Goal: Task Accomplishment & Management: Manage account settings

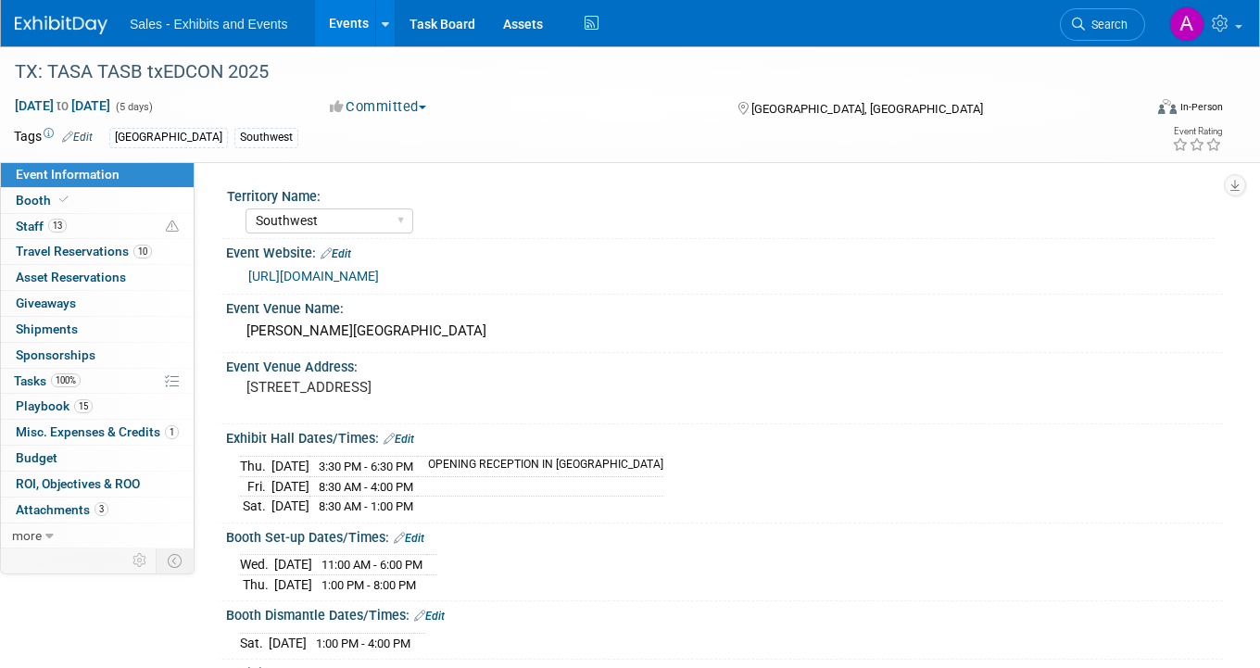
select select "Southwest"
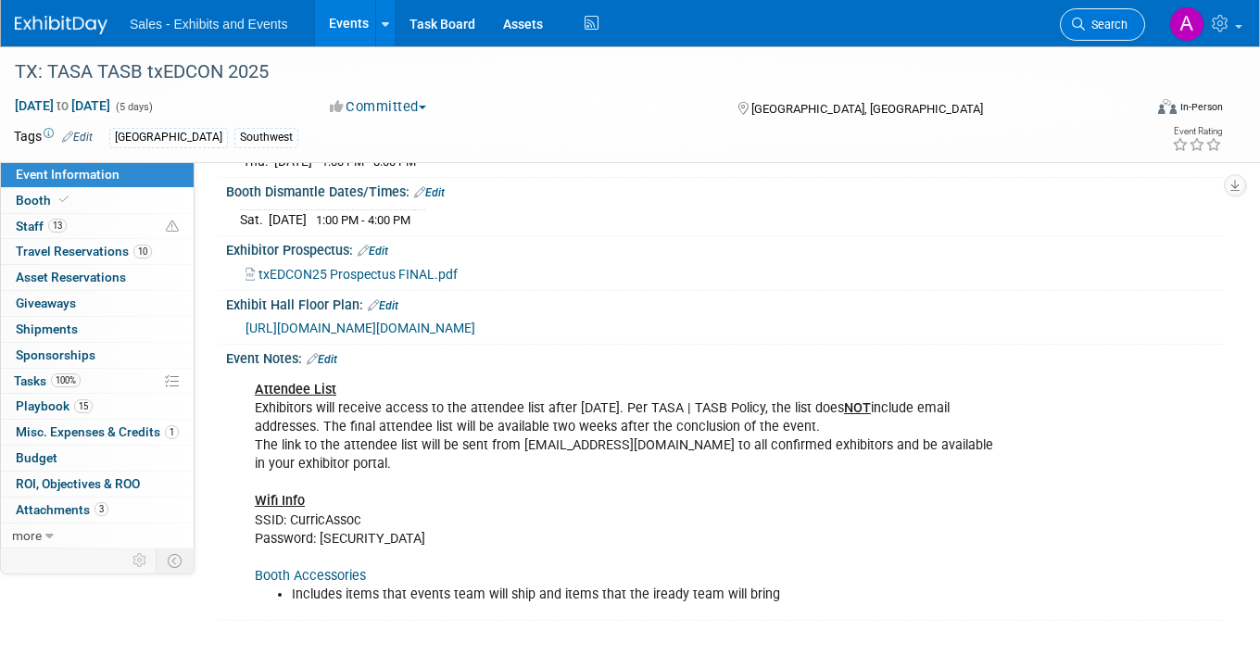
click at [1097, 22] on span "Search" at bounding box center [1105, 25] width 43 height 14
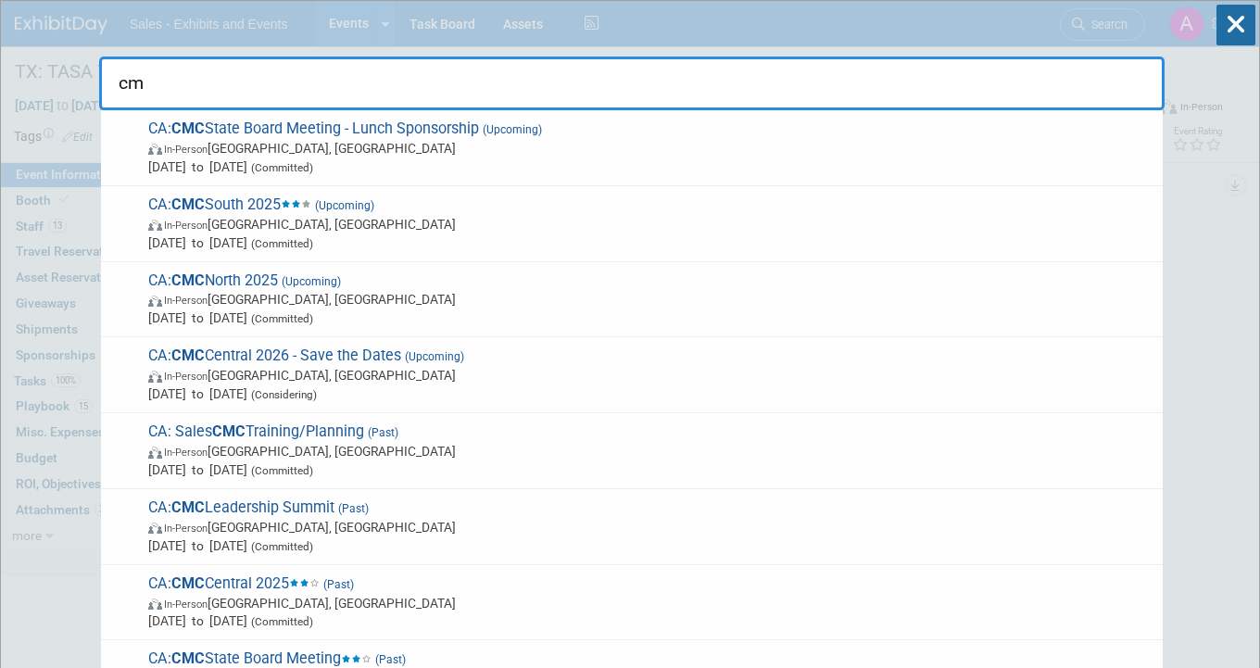
type input "c"
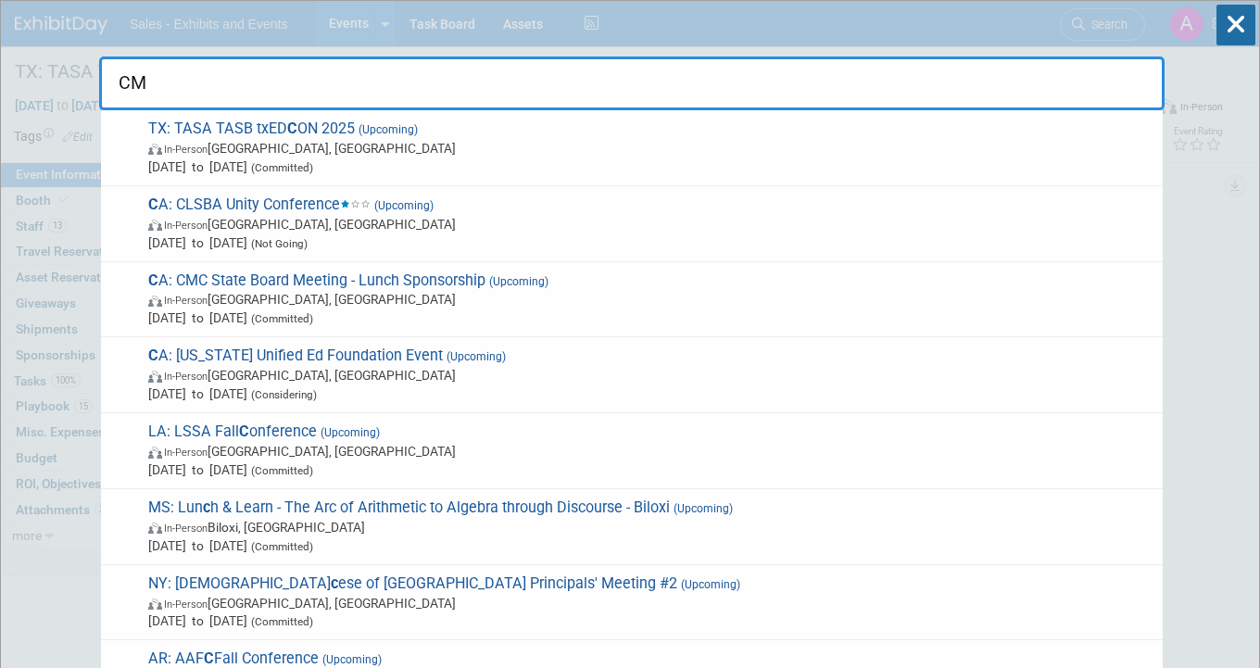
type input "CMC"
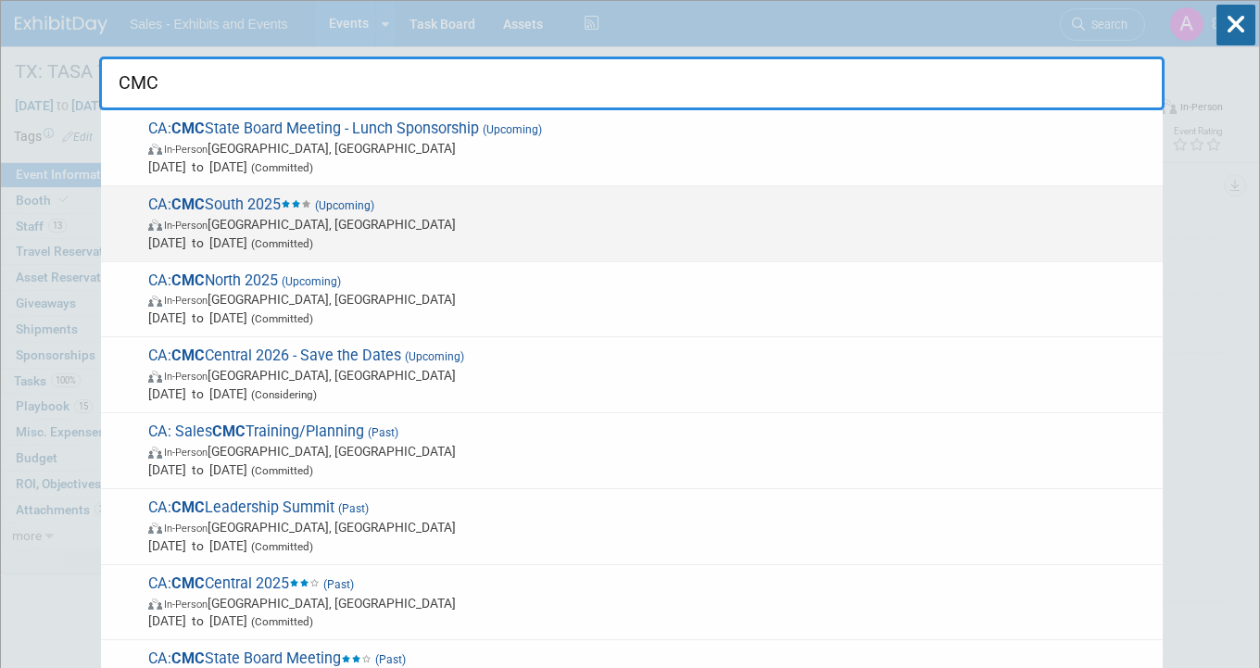
click at [302, 211] on span "CA: CMC South 2025 (Upcoming) In-Person [GEOGRAPHIC_DATA], [GEOGRAPHIC_DATA] [D…" at bounding box center [648, 223] width 1010 height 56
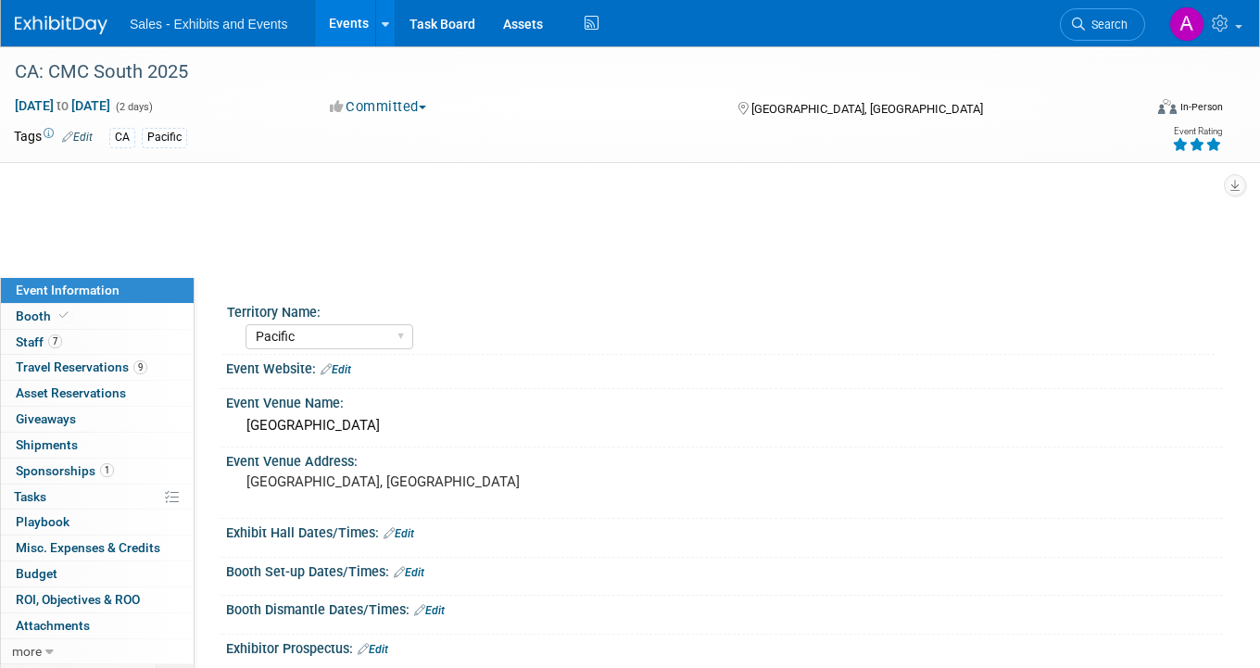
select select "Pacific"
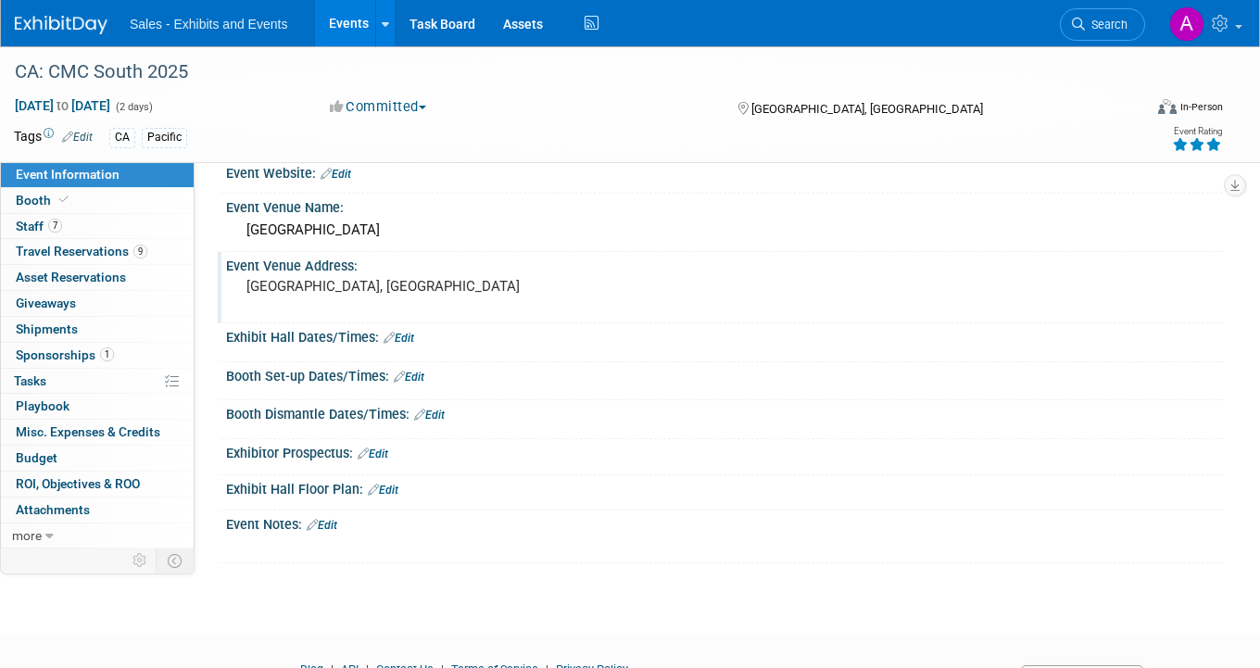
scroll to position [96, 0]
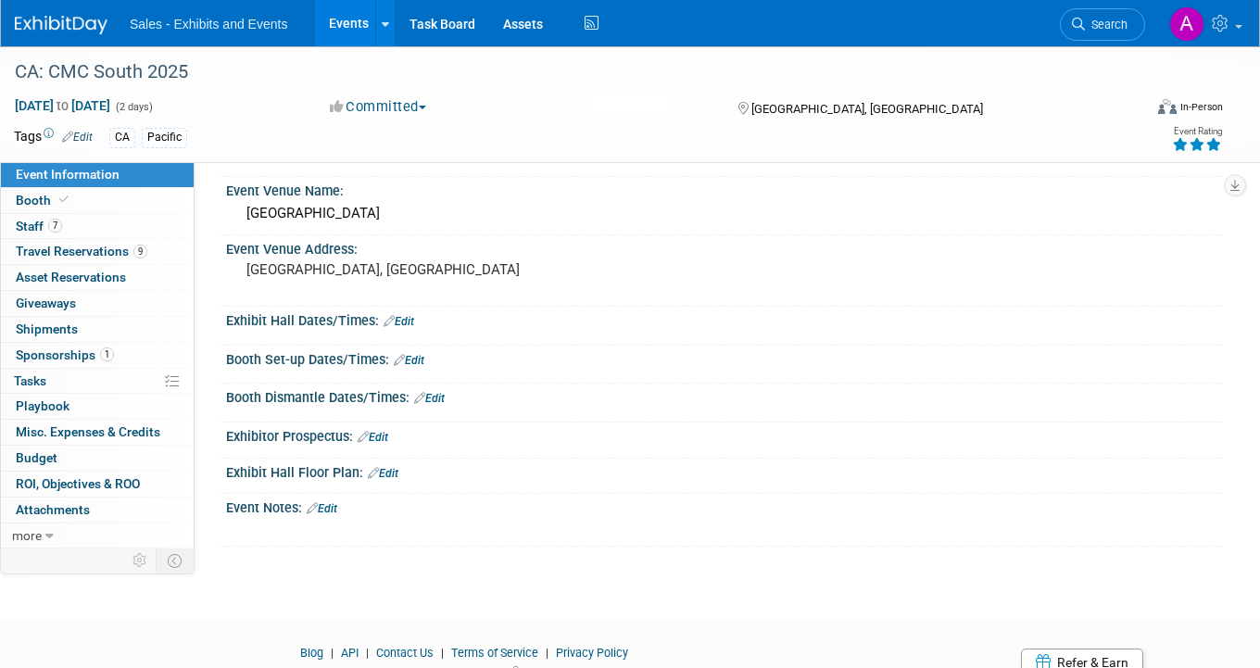
click at [408, 320] on link "Edit" at bounding box center [398, 321] width 31 height 13
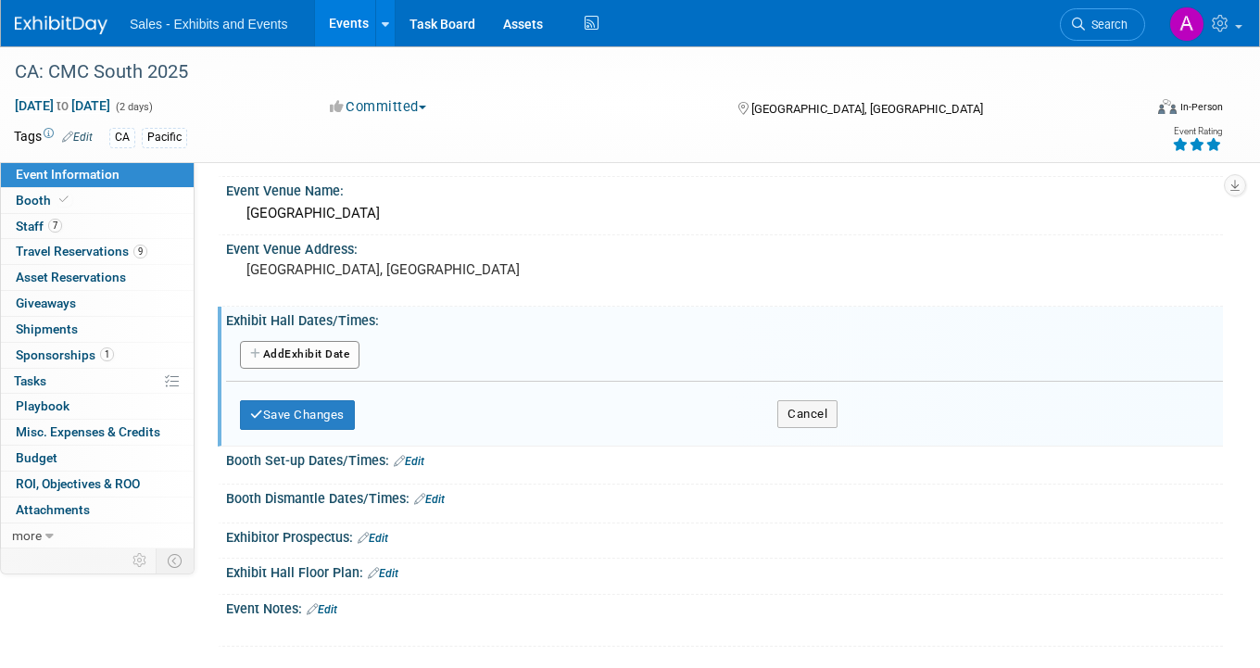
click at [299, 357] on button "Add Another Exhibit Date" at bounding box center [299, 355] width 119 height 28
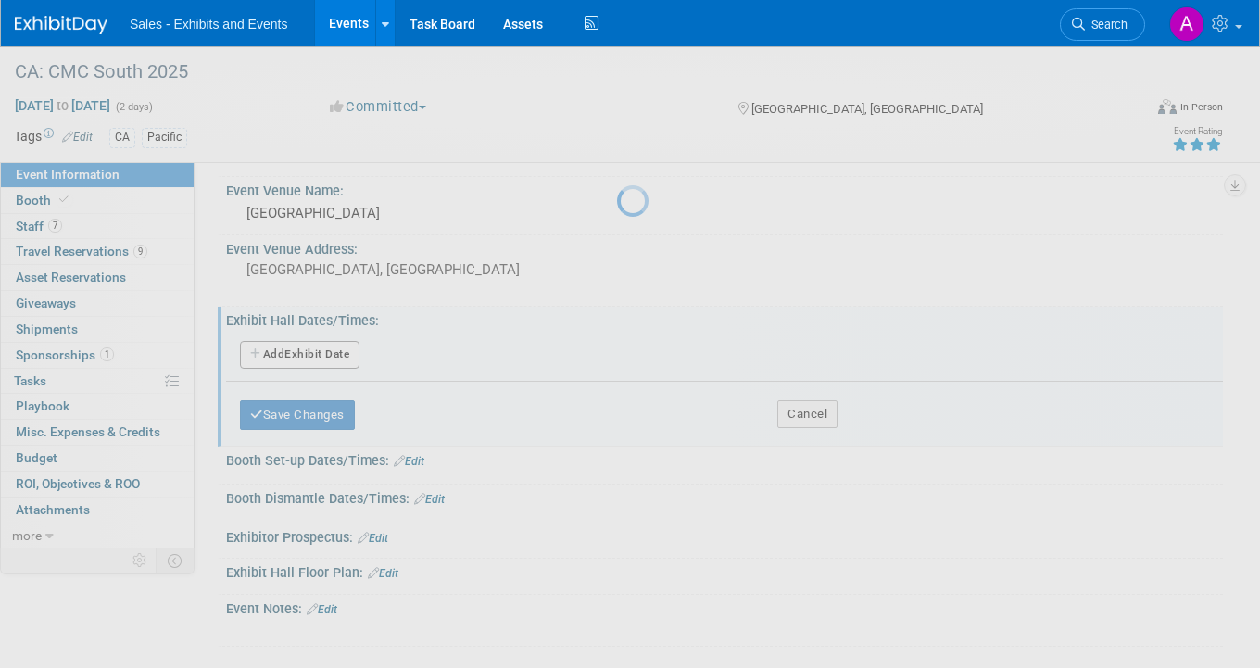
select select "10"
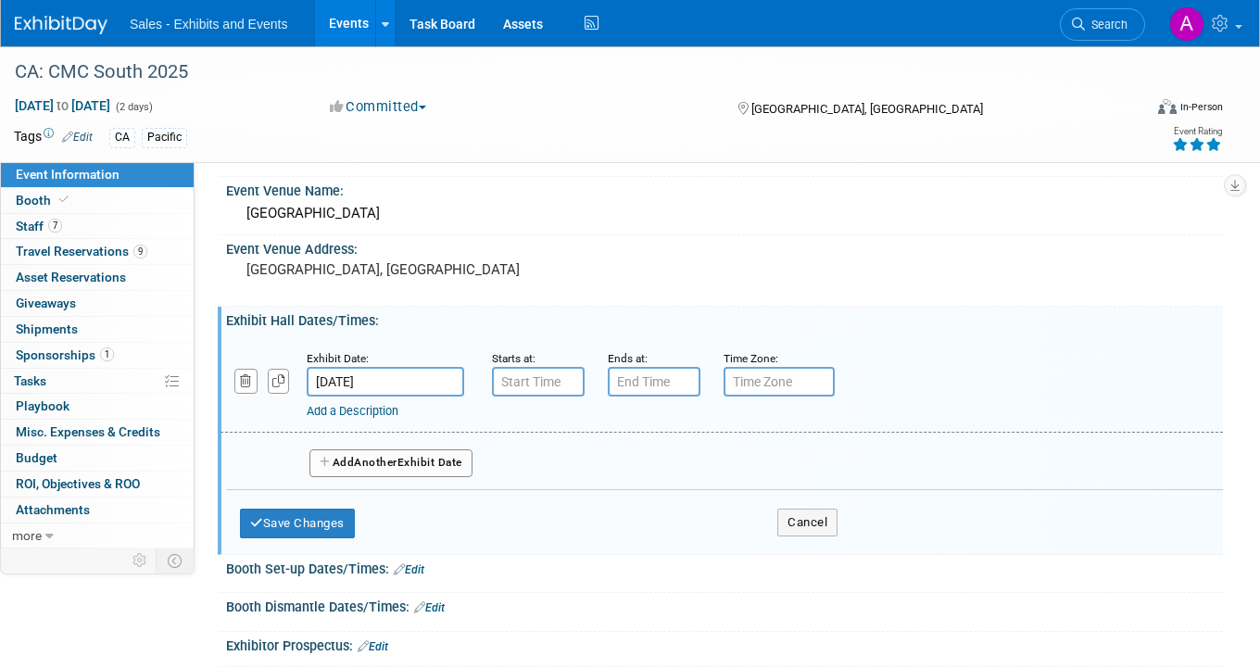
click at [364, 382] on input "Nov 7, 2025" at bounding box center [385, 382] width 157 height 30
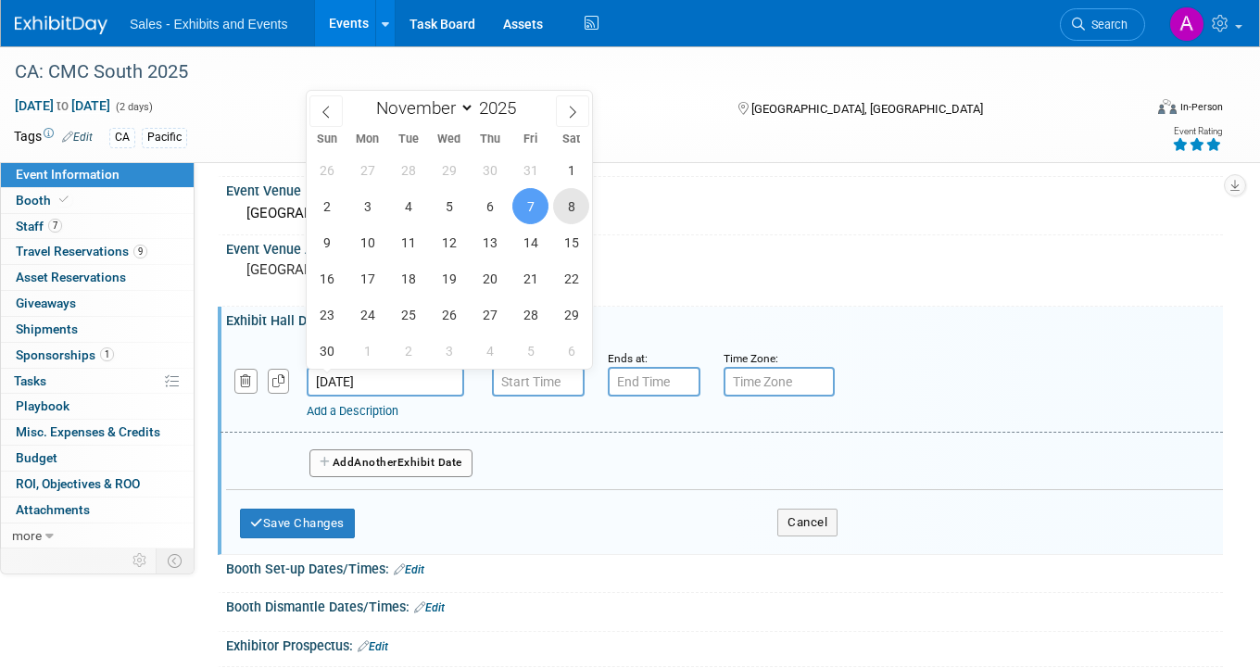
click at [563, 201] on span "8" at bounding box center [571, 206] width 36 height 36
type input "Nov 8, 2025"
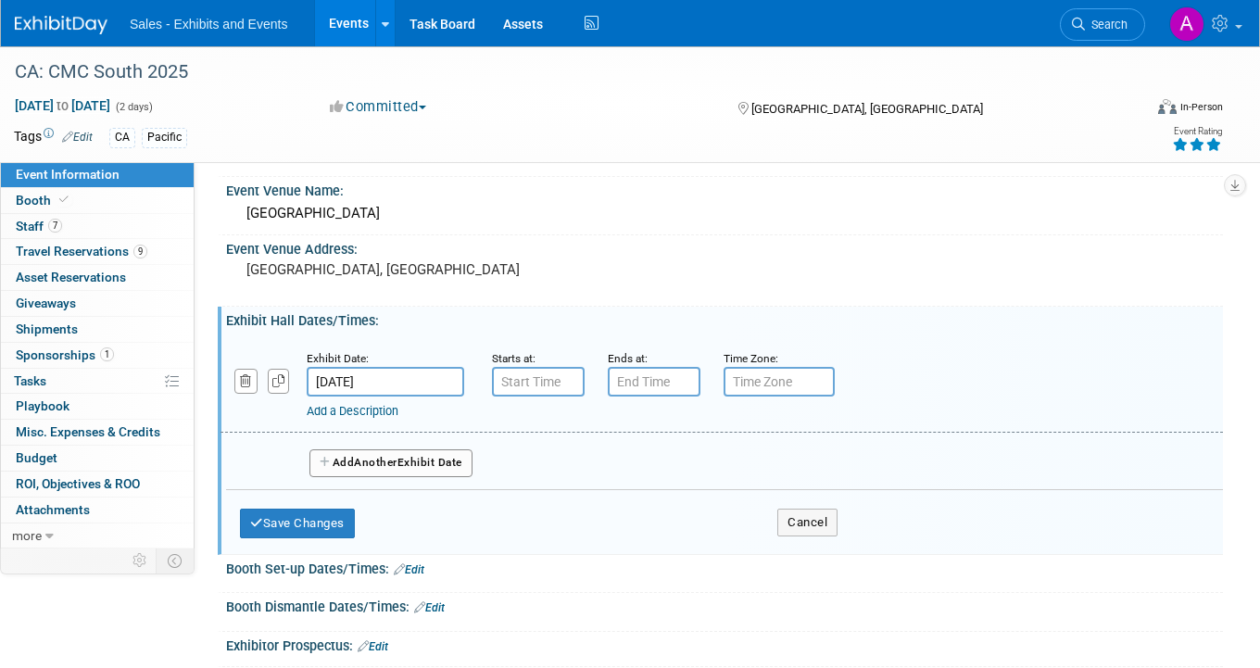
click at [523, 388] on input "text" at bounding box center [538, 382] width 93 height 30
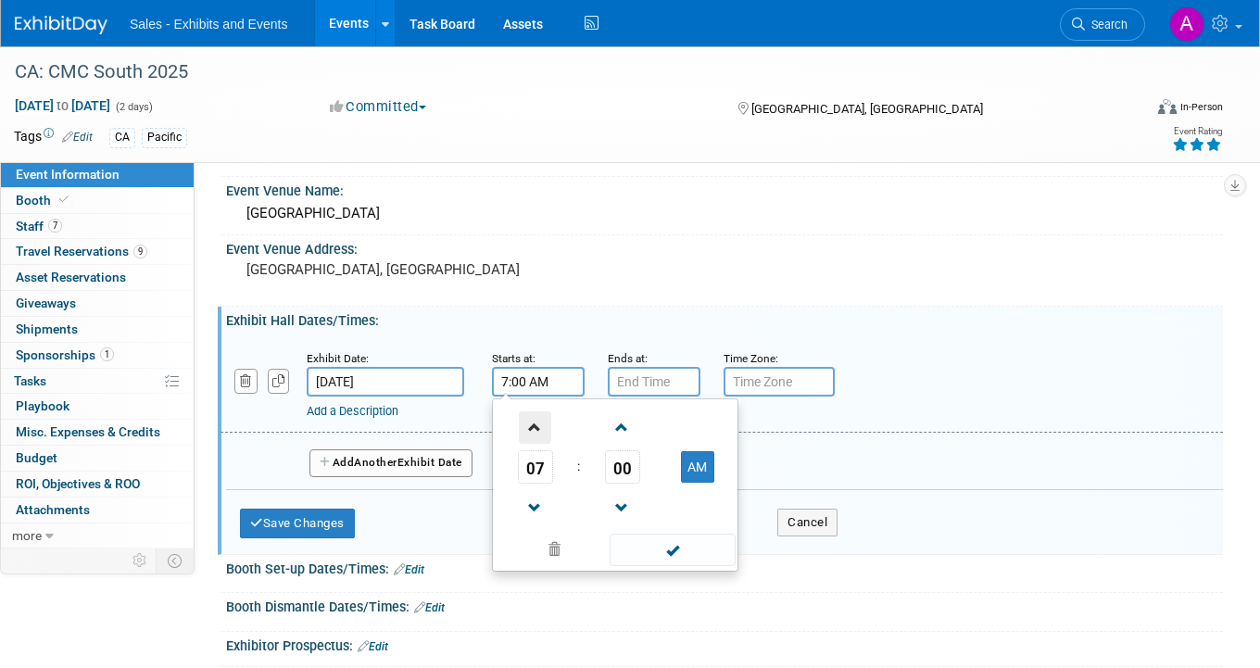
click at [533, 422] on span at bounding box center [535, 427] width 32 height 32
type input "8:00 AM"
click at [640, 373] on input "text" at bounding box center [654, 382] width 93 height 30
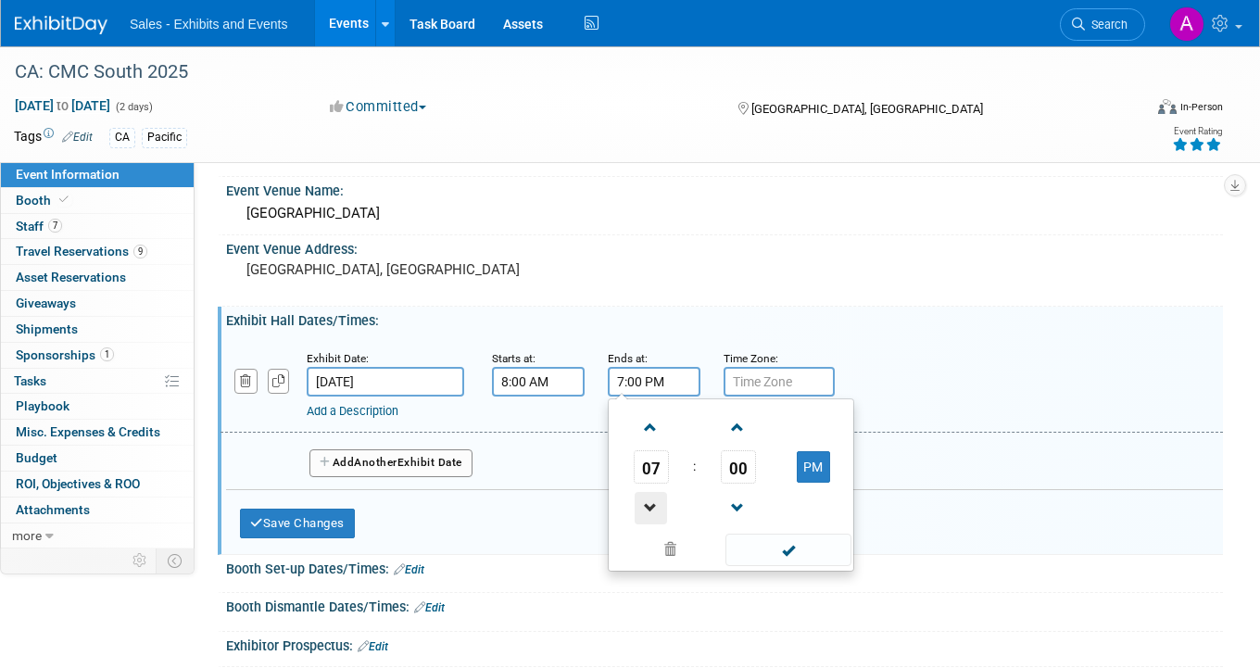
click at [649, 509] on span at bounding box center [650, 508] width 32 height 32
click at [734, 465] on span "00" at bounding box center [738, 466] width 35 height 33
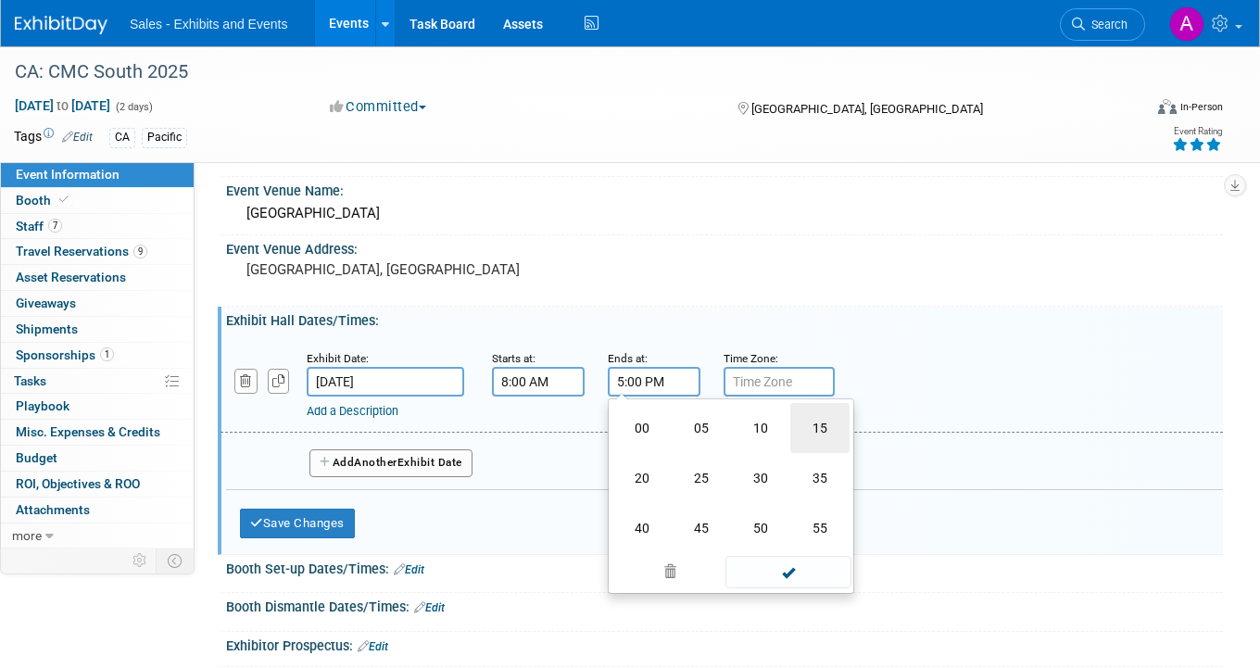
click at [821, 421] on td "15" at bounding box center [819, 428] width 59 height 50
type input "5:15 PM"
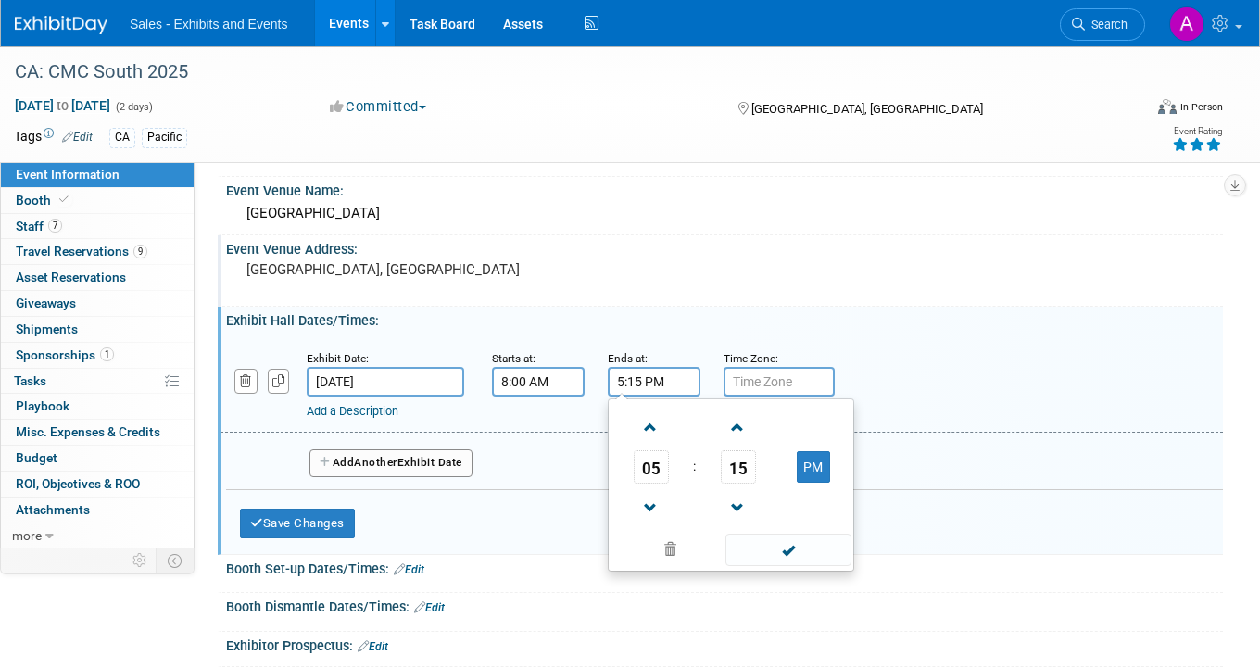
click at [501, 235] on div "Event Venue Address:" at bounding box center [724, 246] width 996 height 23
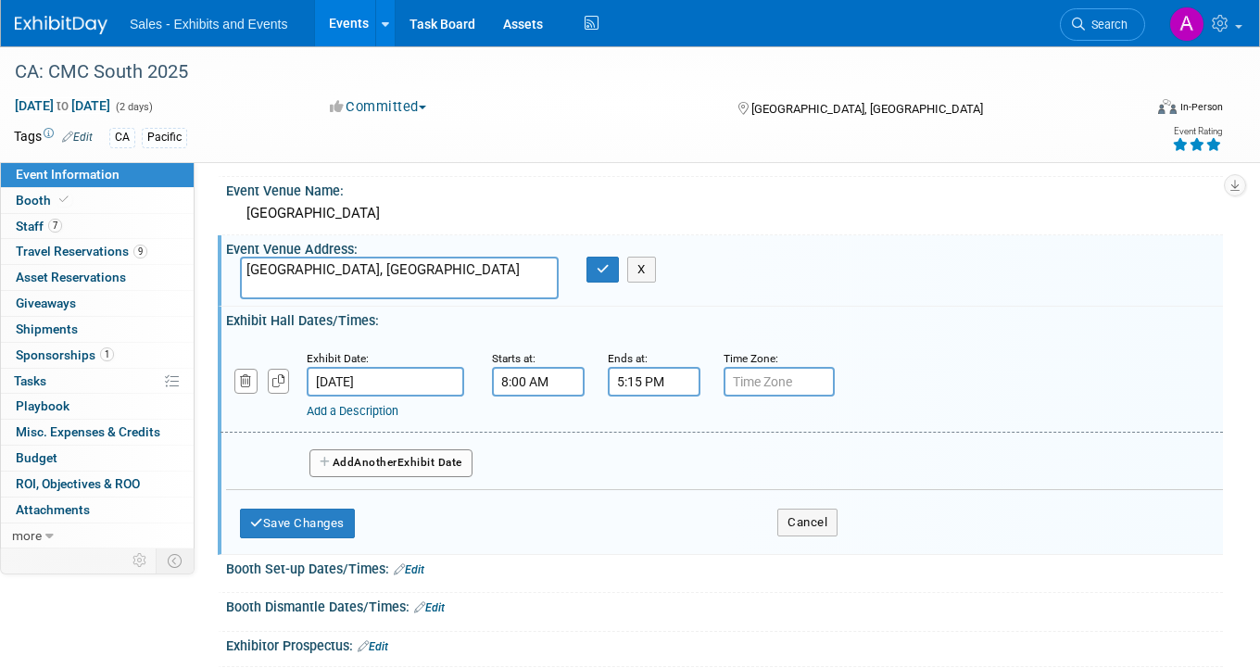
click at [425, 468] on button "Add Another Exhibit Date" at bounding box center [390, 463] width 163 height 28
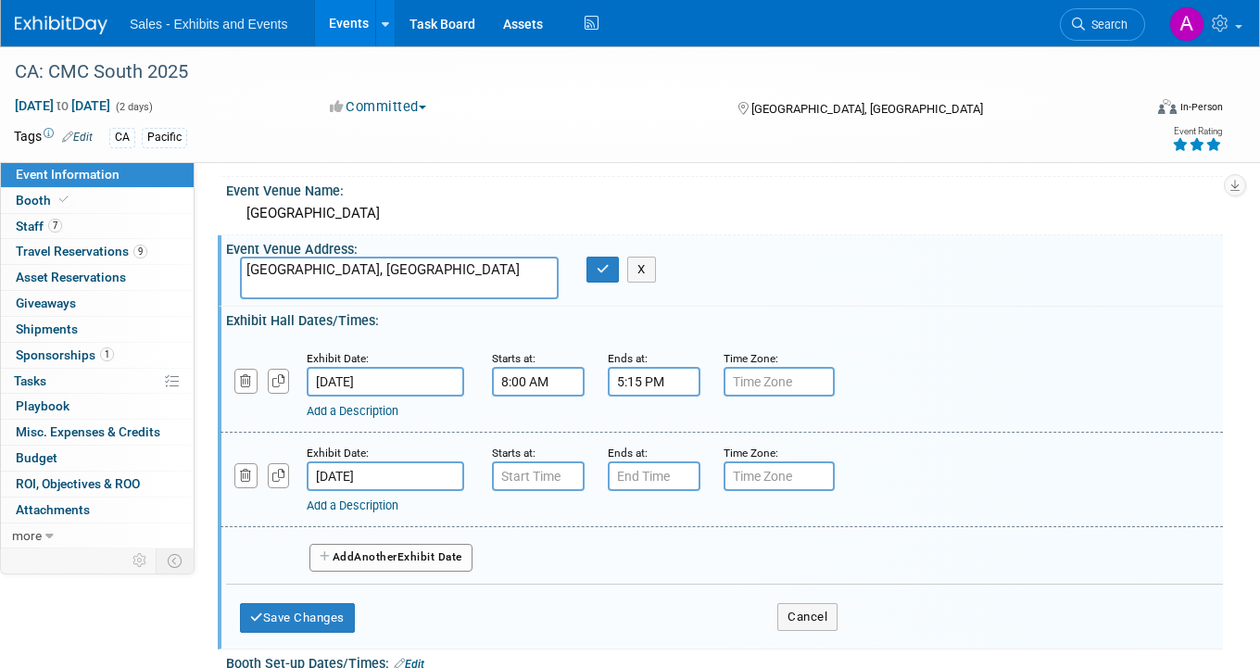
click at [528, 474] on input "text" at bounding box center [538, 476] width 93 height 30
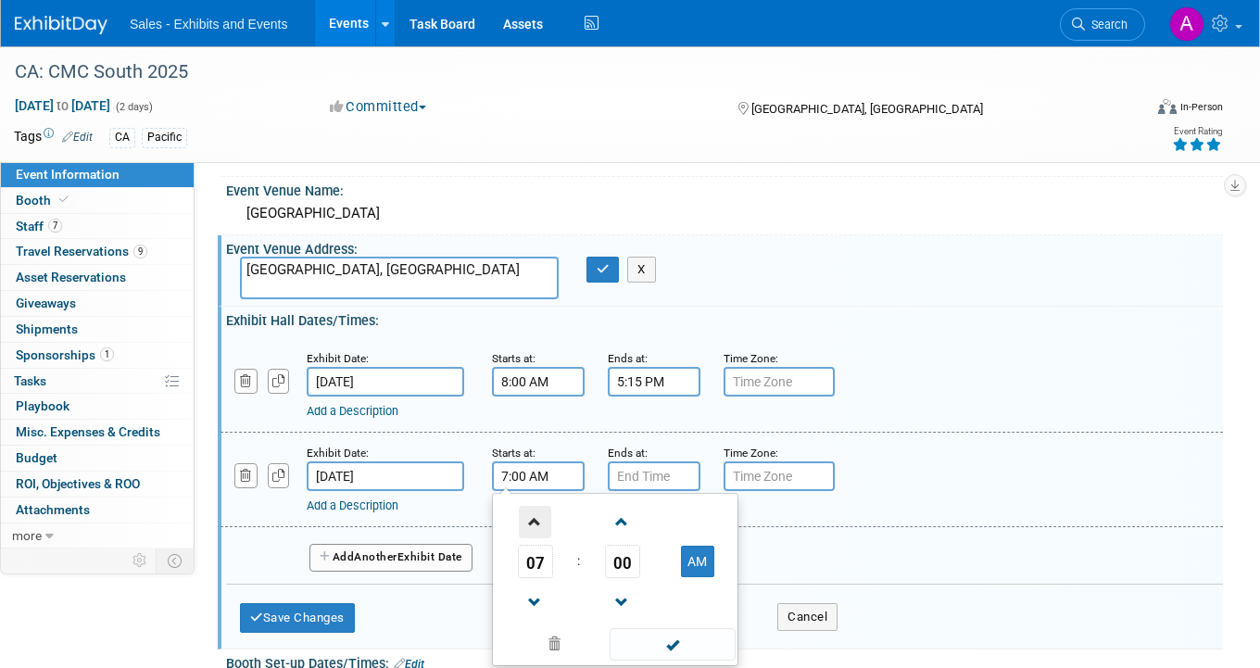
click at [536, 518] on span at bounding box center [535, 522] width 32 height 32
type input "8:00 AM"
click at [644, 482] on input "text" at bounding box center [654, 476] width 93 height 30
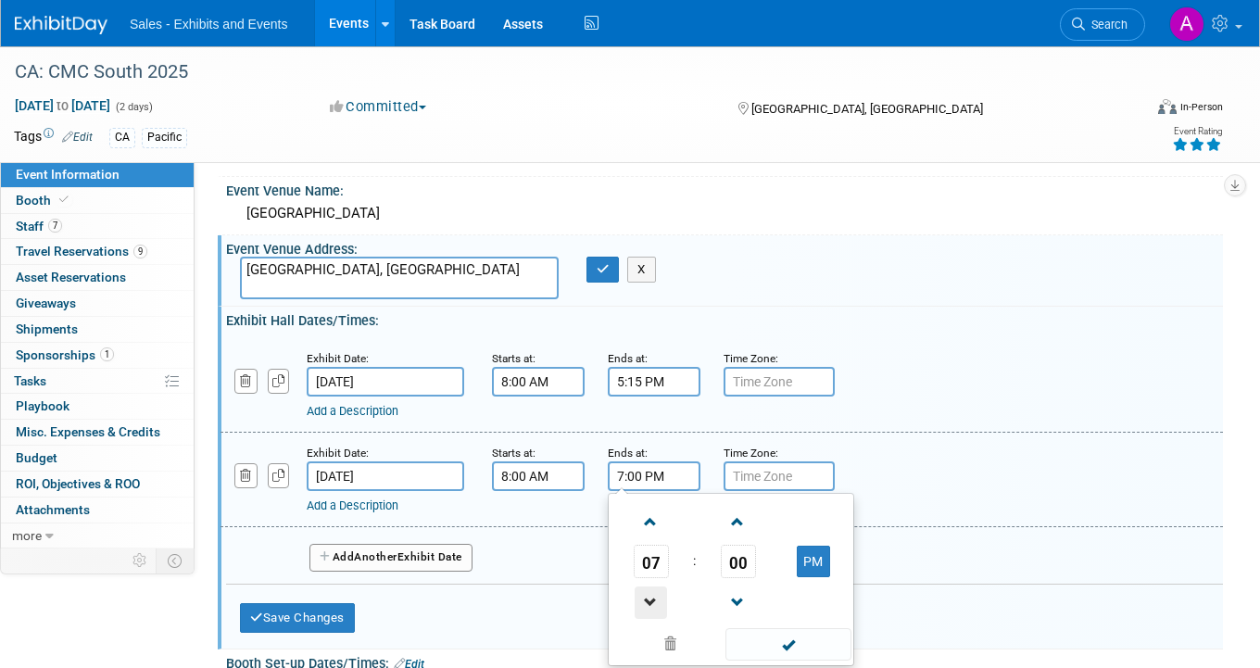
click at [653, 593] on span at bounding box center [650, 602] width 32 height 32
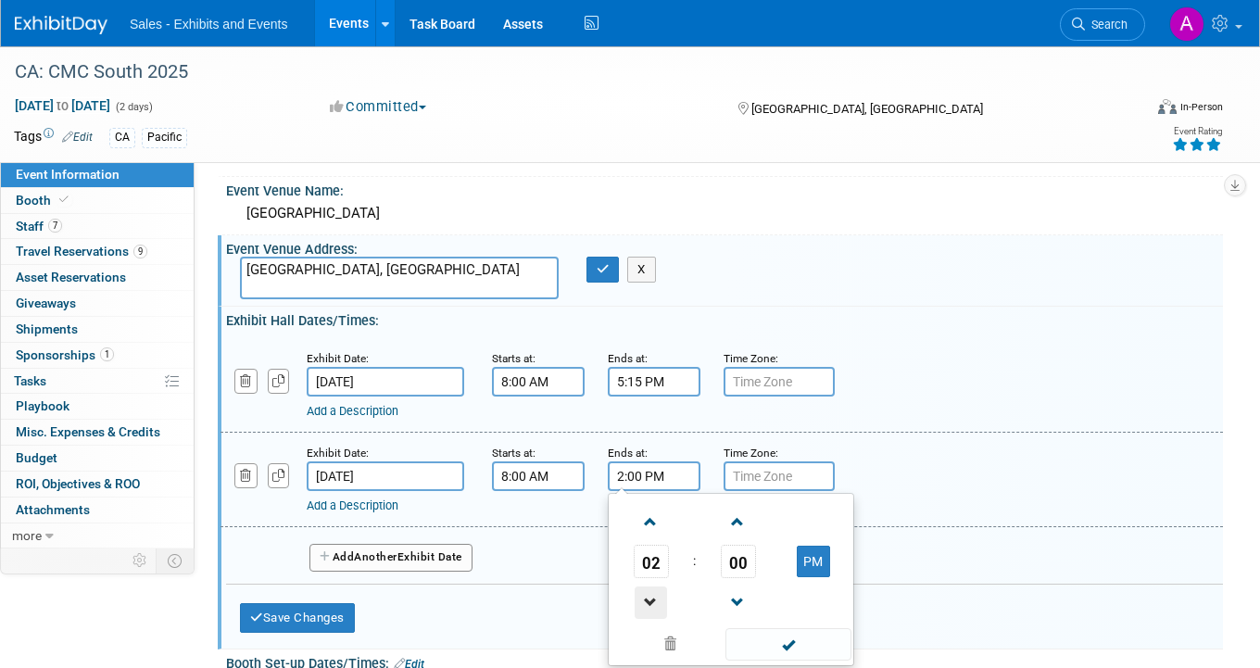
click at [653, 593] on span at bounding box center [650, 602] width 32 height 32
click at [748, 555] on span "00" at bounding box center [738, 561] width 35 height 33
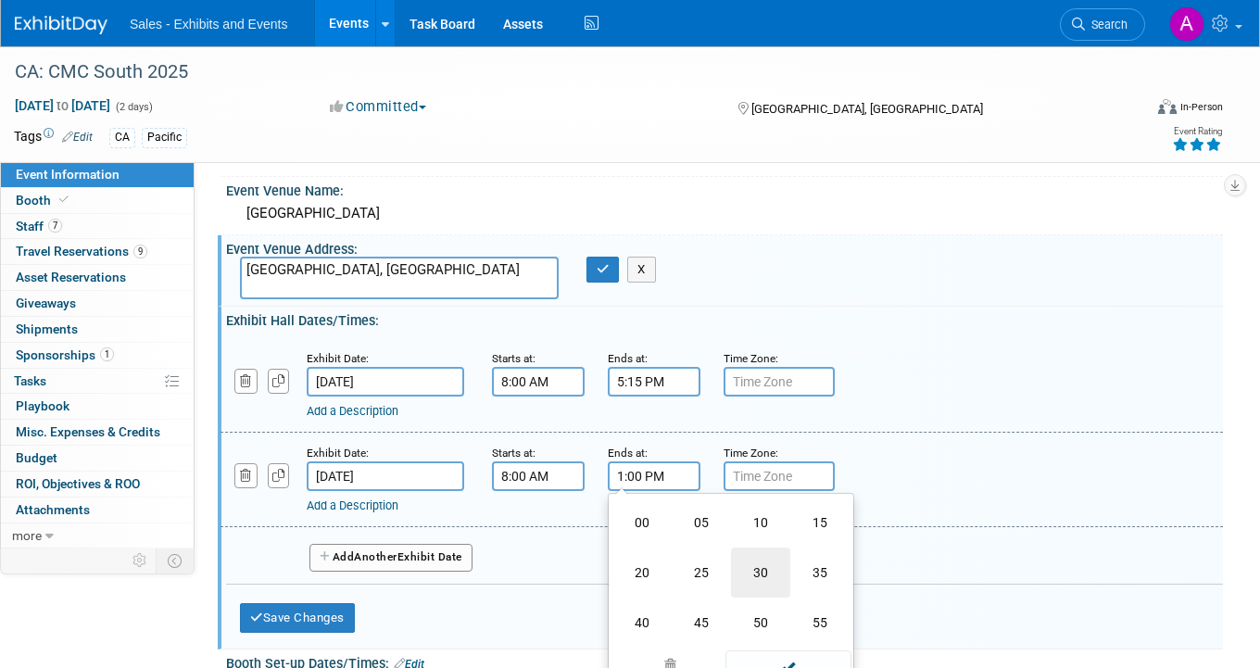
click at [759, 565] on td "30" at bounding box center [760, 572] width 59 height 50
type input "1:30 PM"
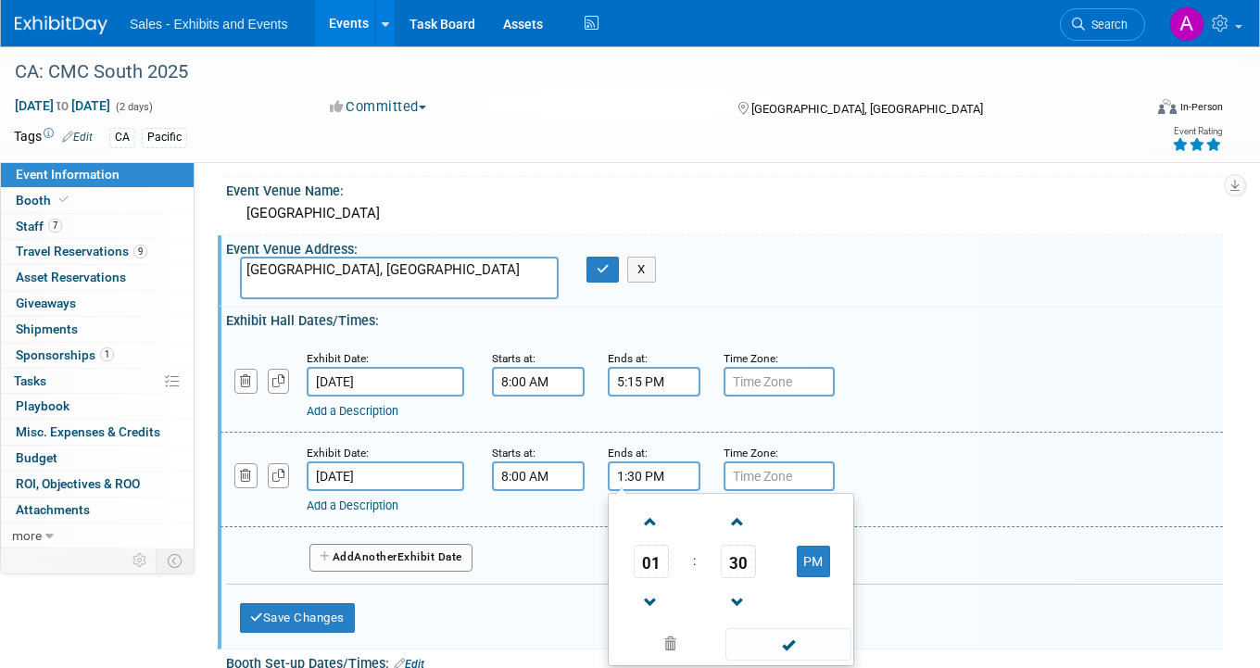
click at [712, 428] on div "Exhibit Date: Nov 8, 2025 Starts at: 8:00 AM Ends at: 5:15 PM Time Zone: Apply …" at bounding box center [721, 385] width 1002 height 94
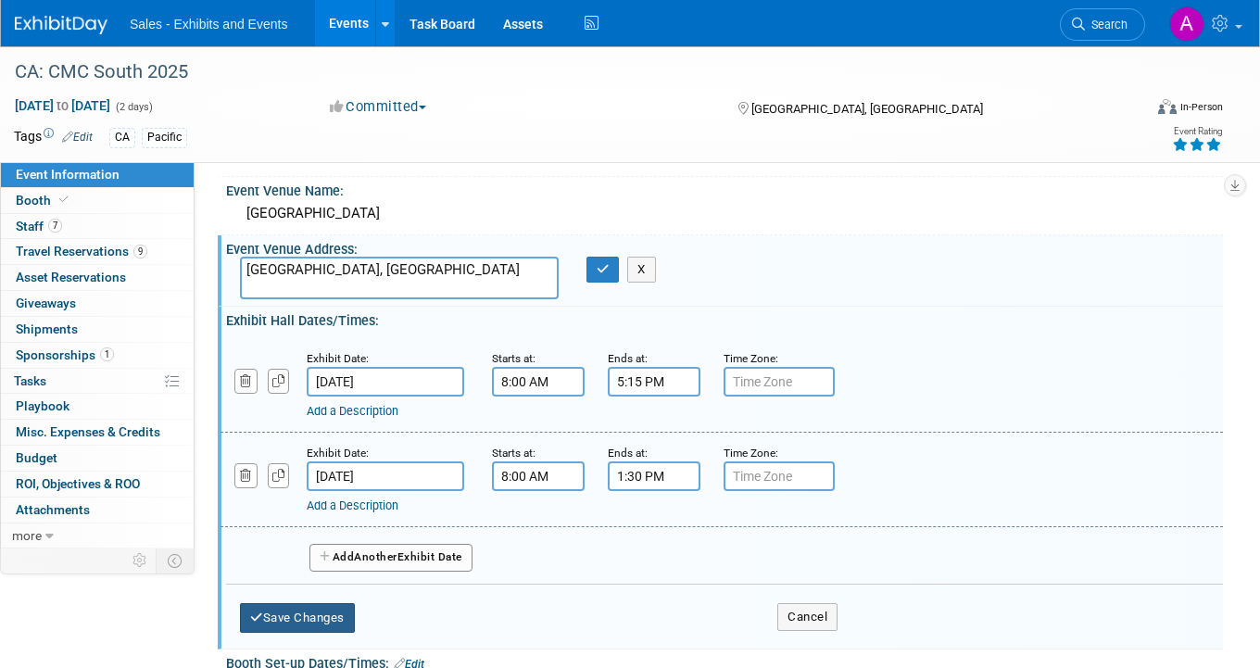
click at [318, 614] on button "Save Changes" at bounding box center [297, 618] width 115 height 30
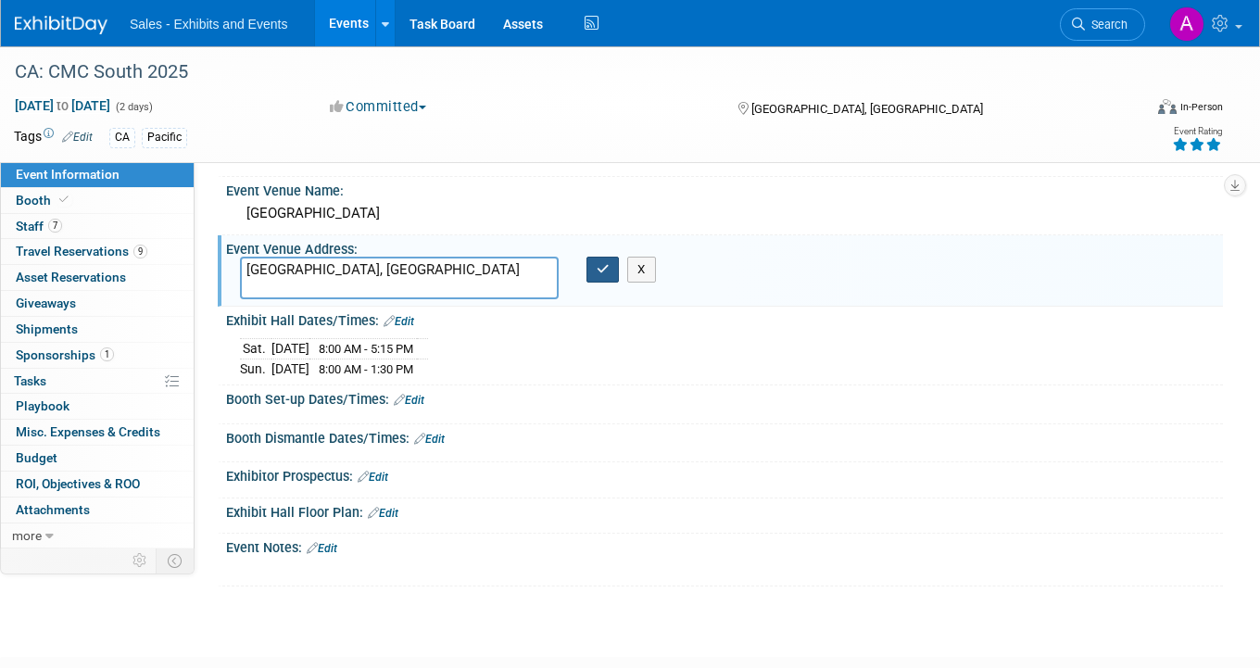
click at [606, 269] on icon "button" at bounding box center [602, 269] width 13 height 12
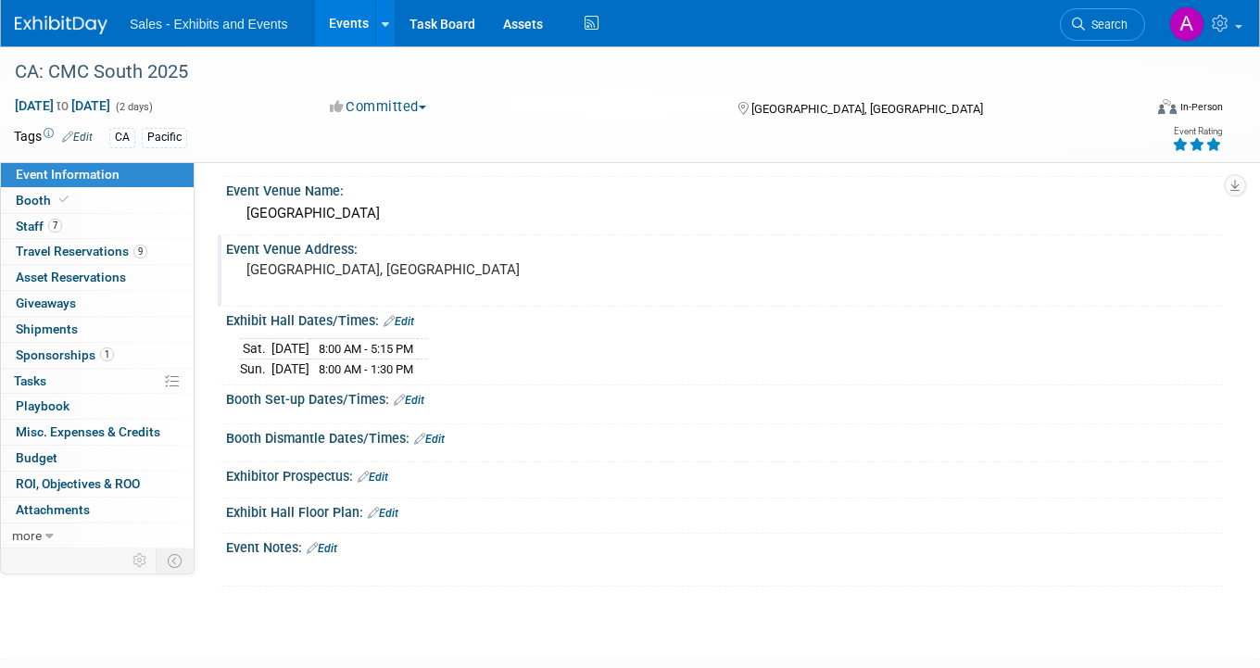
click at [421, 401] on link "Edit" at bounding box center [409, 400] width 31 height 13
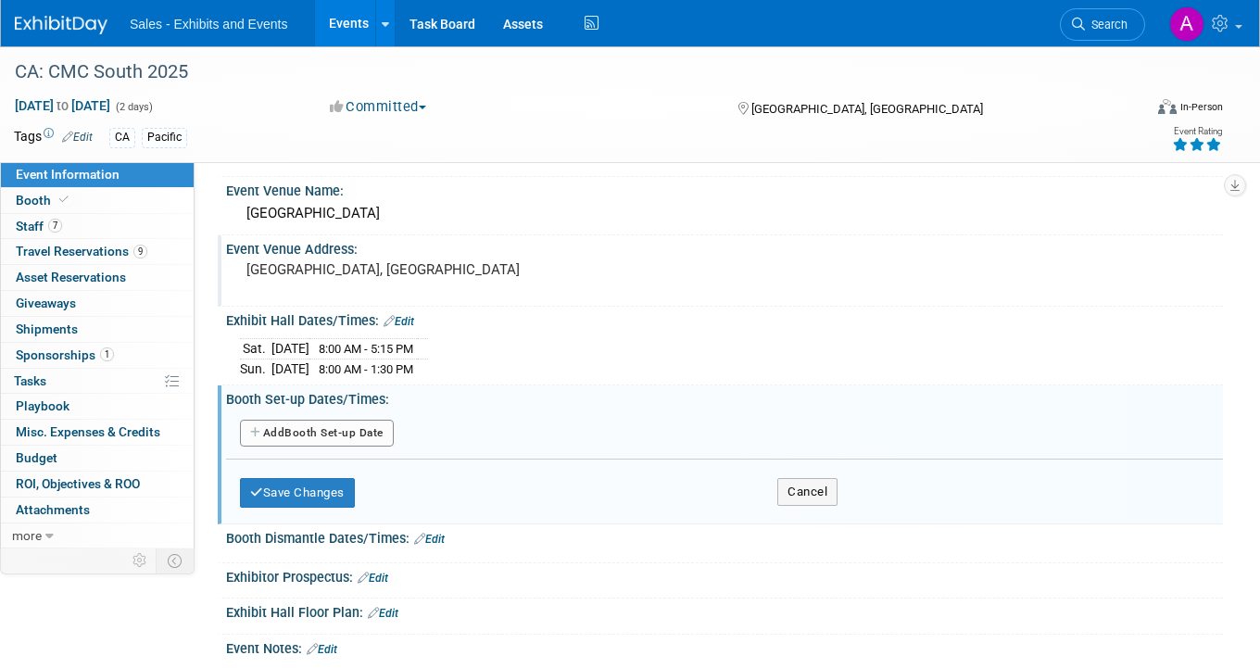
click at [352, 428] on button "Add Another Booth Set-up Date" at bounding box center [317, 434] width 154 height 28
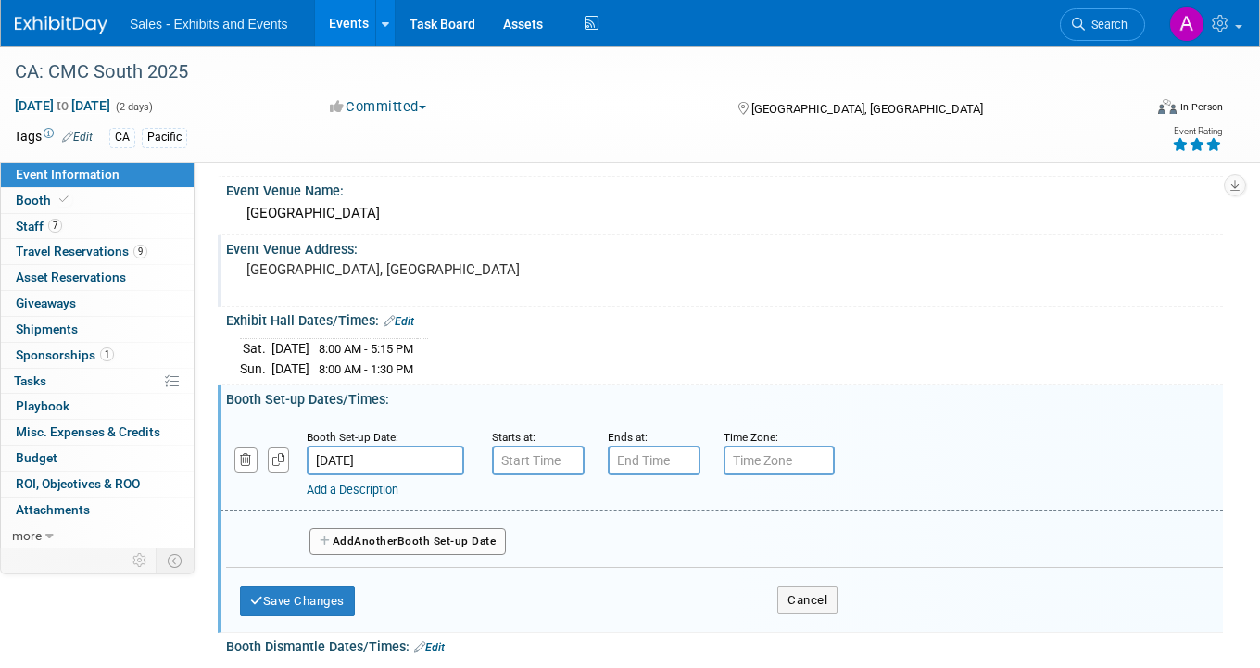
click at [513, 456] on input "text" at bounding box center [538, 460] width 93 height 30
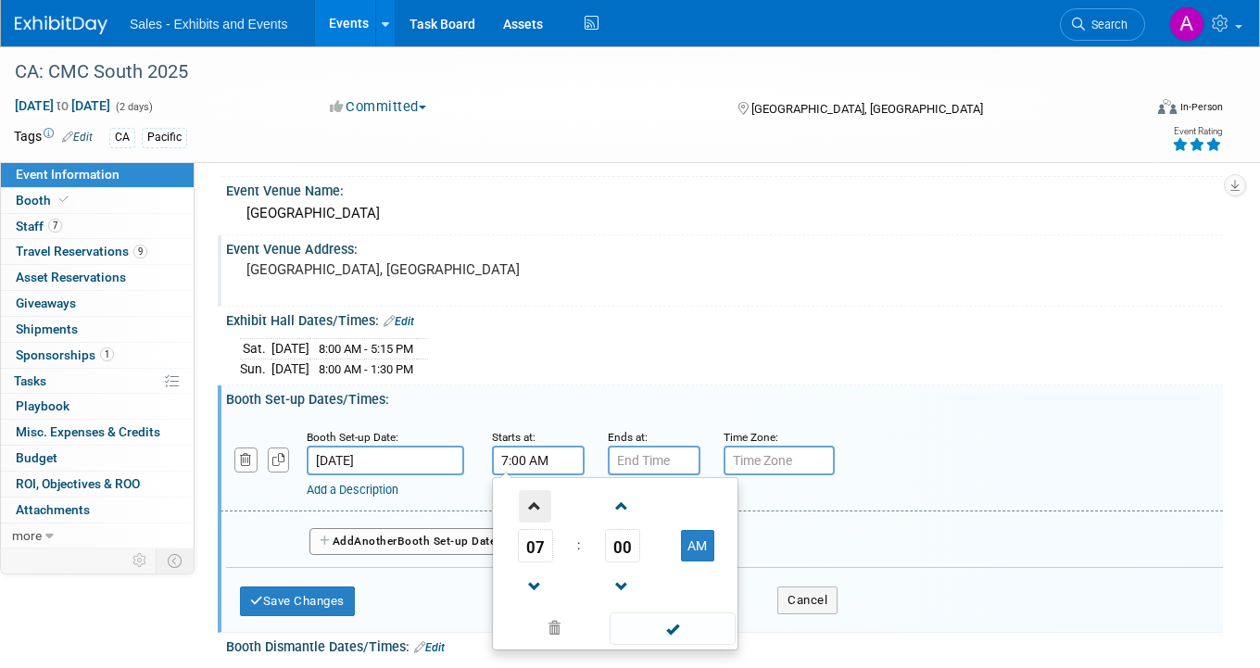
click at [533, 504] on span at bounding box center [535, 506] width 32 height 32
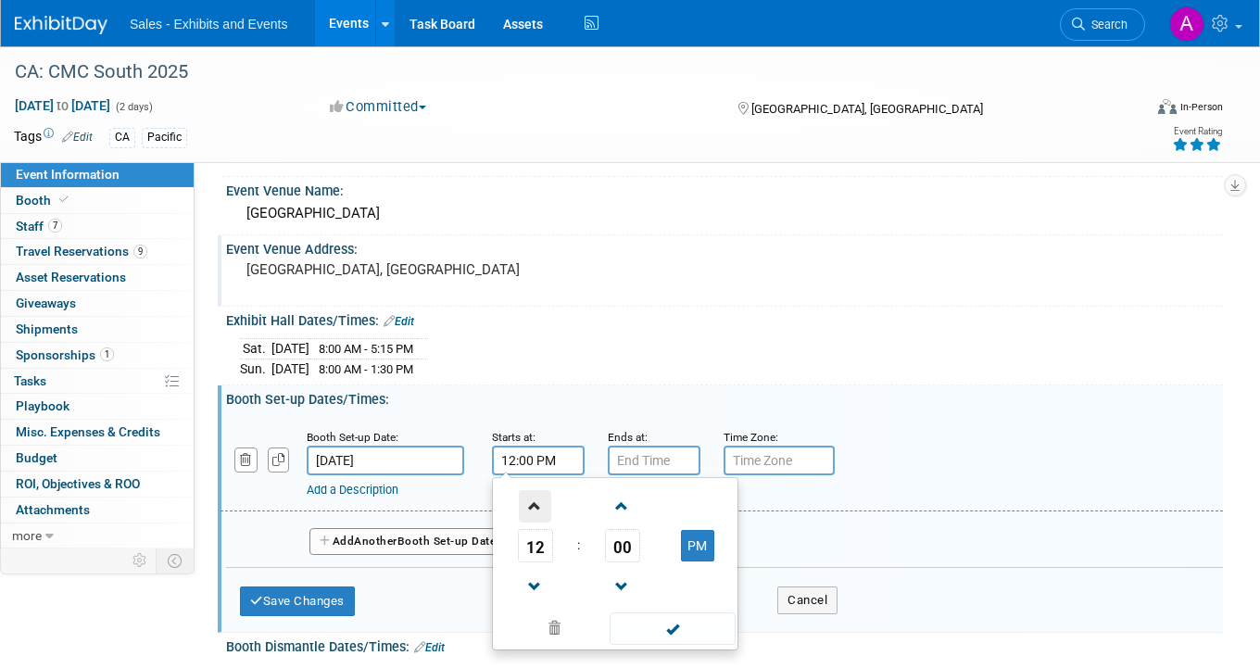
click at [533, 504] on span at bounding box center [535, 506] width 32 height 32
type input "2:00 PM"
click at [660, 457] on input "text" at bounding box center [654, 460] width 93 height 30
type input "7:00 PM"
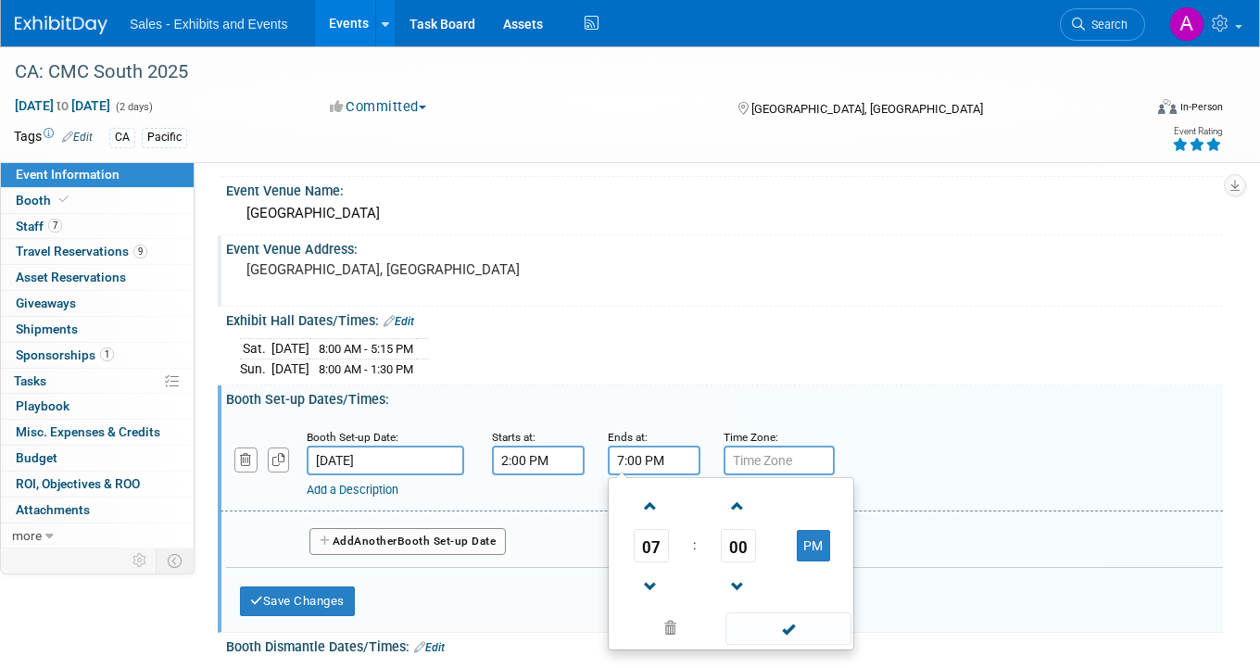
click at [391, 545] on span "Another" at bounding box center [376, 540] width 44 height 13
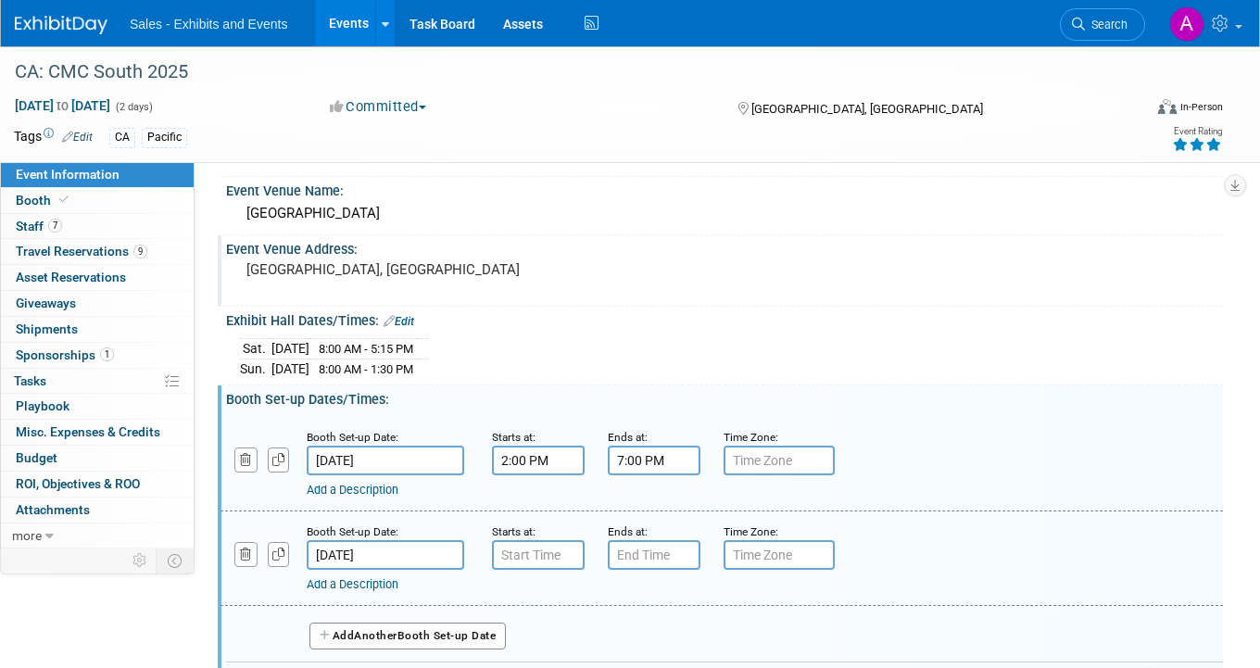
click at [535, 555] on input "text" at bounding box center [538, 555] width 93 height 30
type input "7:00 AM"
click at [641, 552] on input "text" at bounding box center [654, 555] width 93 height 30
click at [658, 599] on span at bounding box center [650, 600] width 32 height 32
click at [812, 638] on button "PM" at bounding box center [812, 639] width 33 height 31
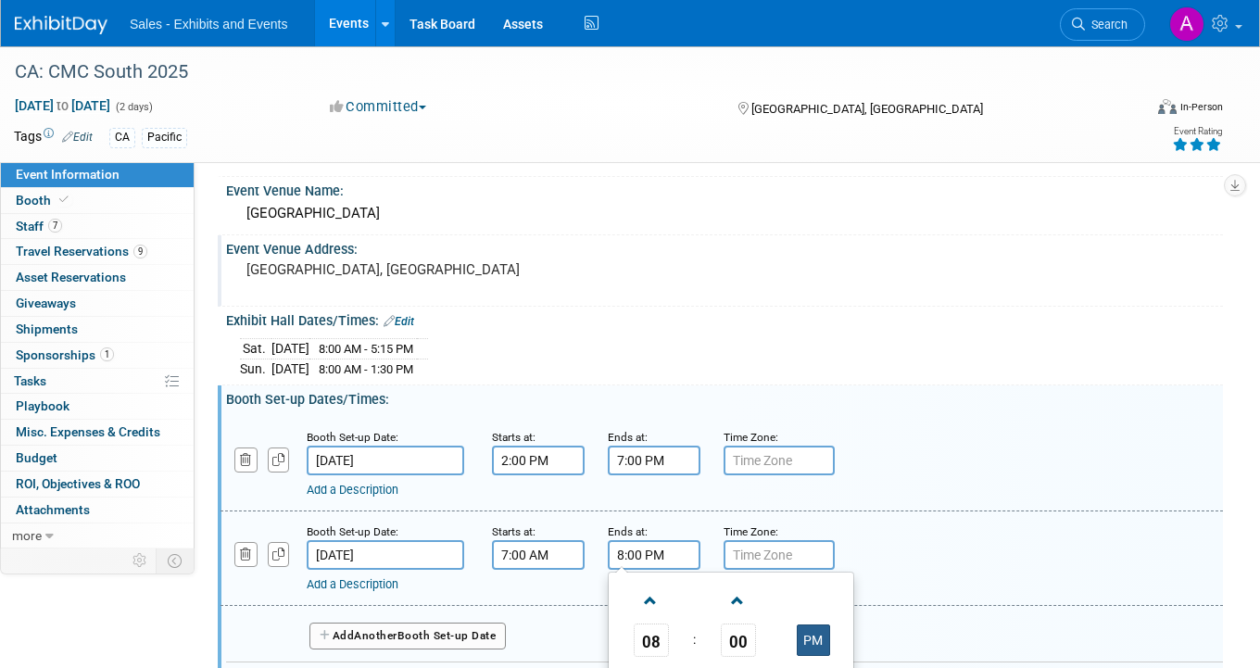
type input "8:00 AM"
click at [510, 312] on div "Exhibit Hall Dates/Times: Edit" at bounding box center [724, 319] width 996 height 24
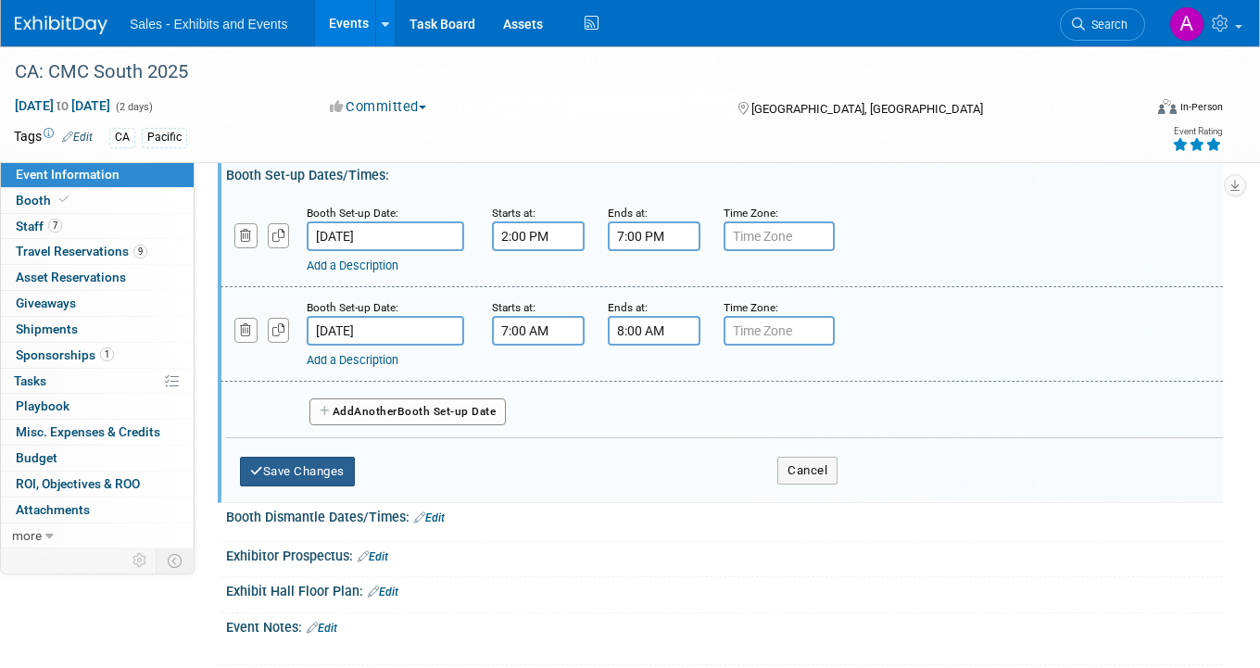
click at [320, 467] on button "Save Changes" at bounding box center [297, 472] width 115 height 30
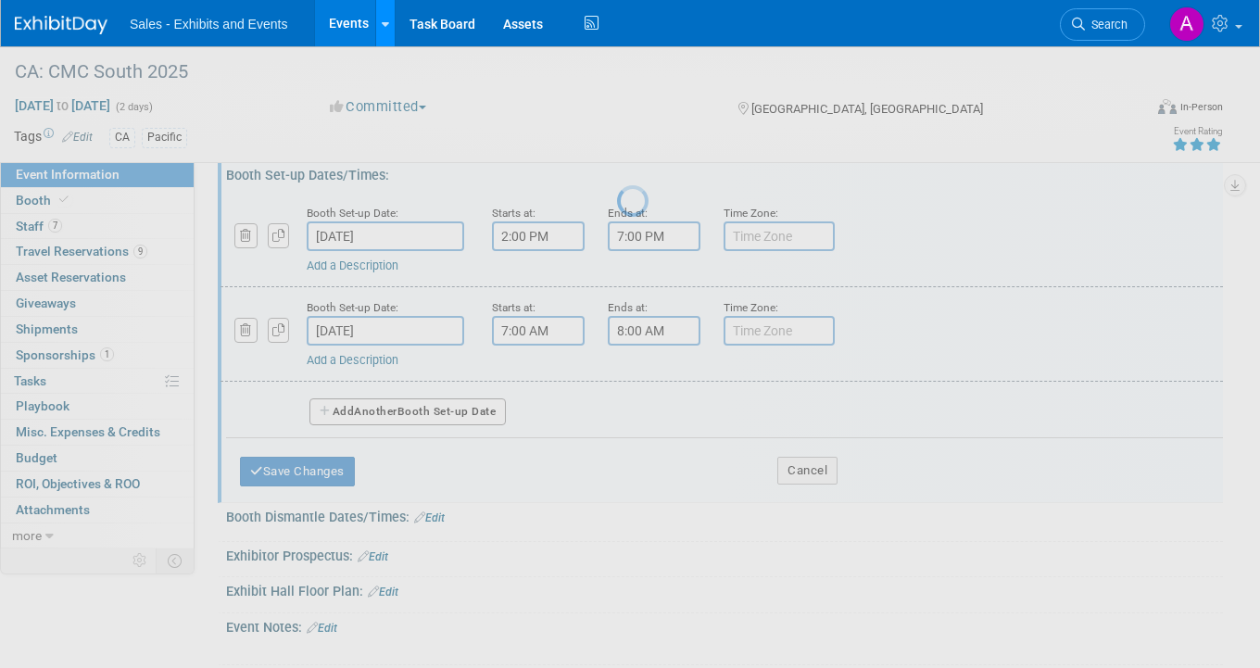
scroll to position [208, 0]
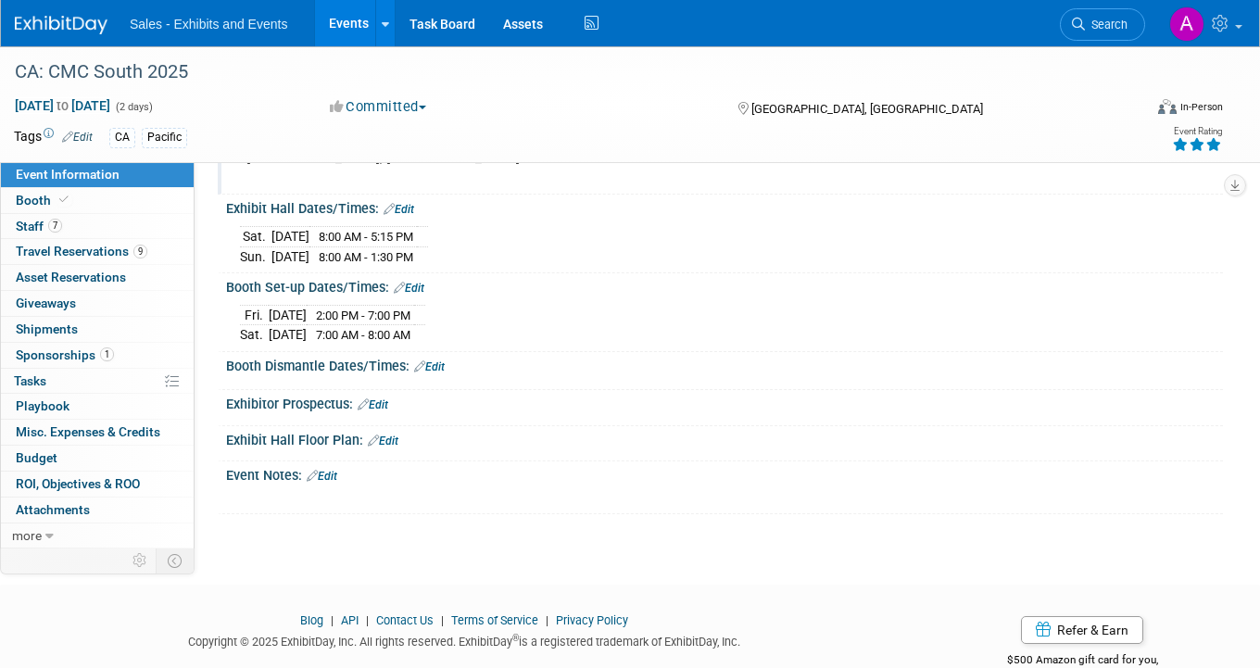
click at [440, 360] on link "Edit" at bounding box center [429, 366] width 31 height 13
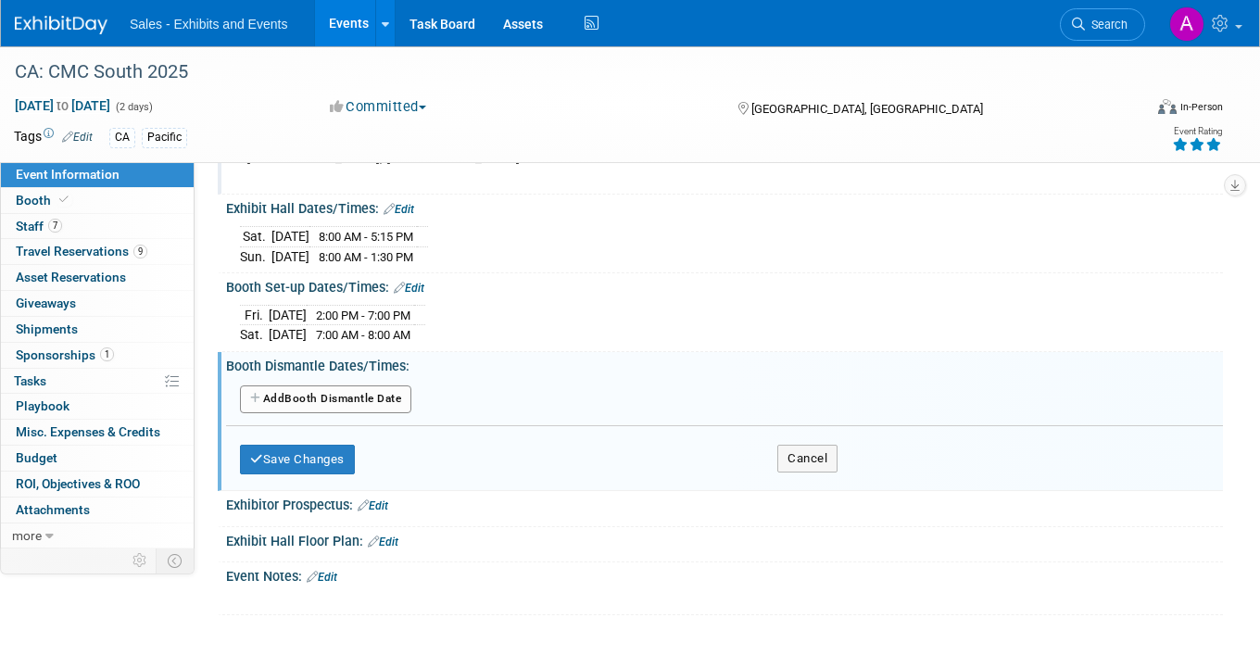
click at [334, 401] on button "Add Another Booth Dismantle Date" at bounding box center [325, 399] width 171 height 28
select select "10"
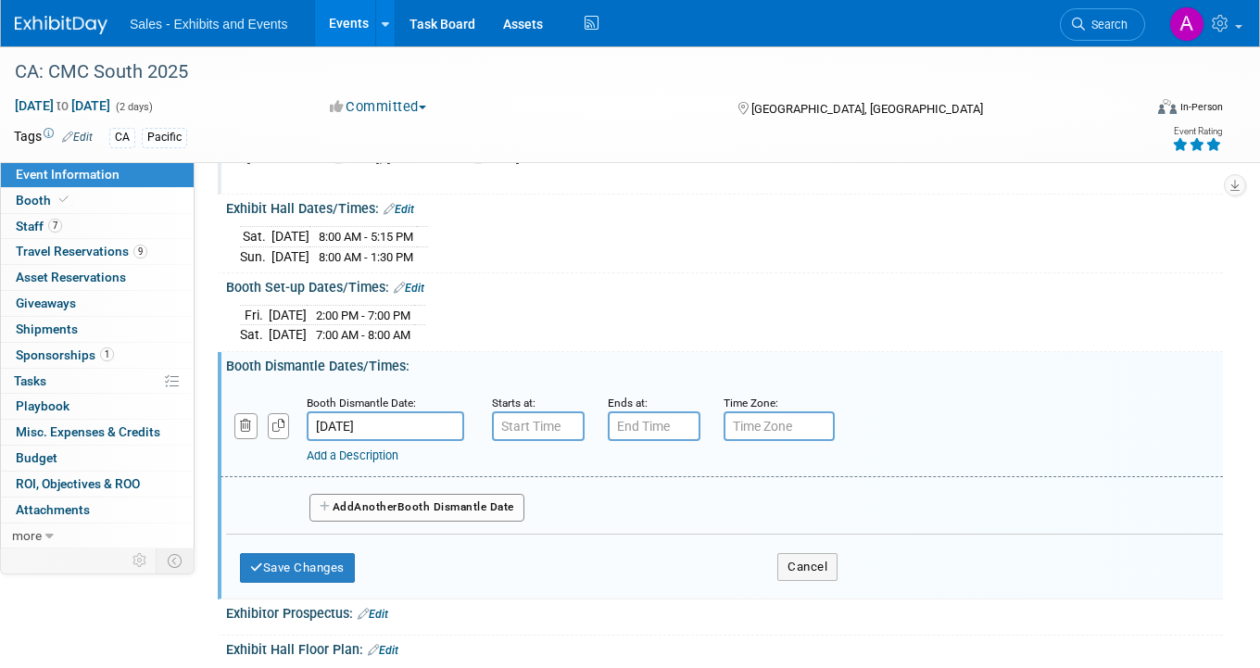
click at [364, 426] on input "Nov 8, 2025" at bounding box center [385, 426] width 157 height 30
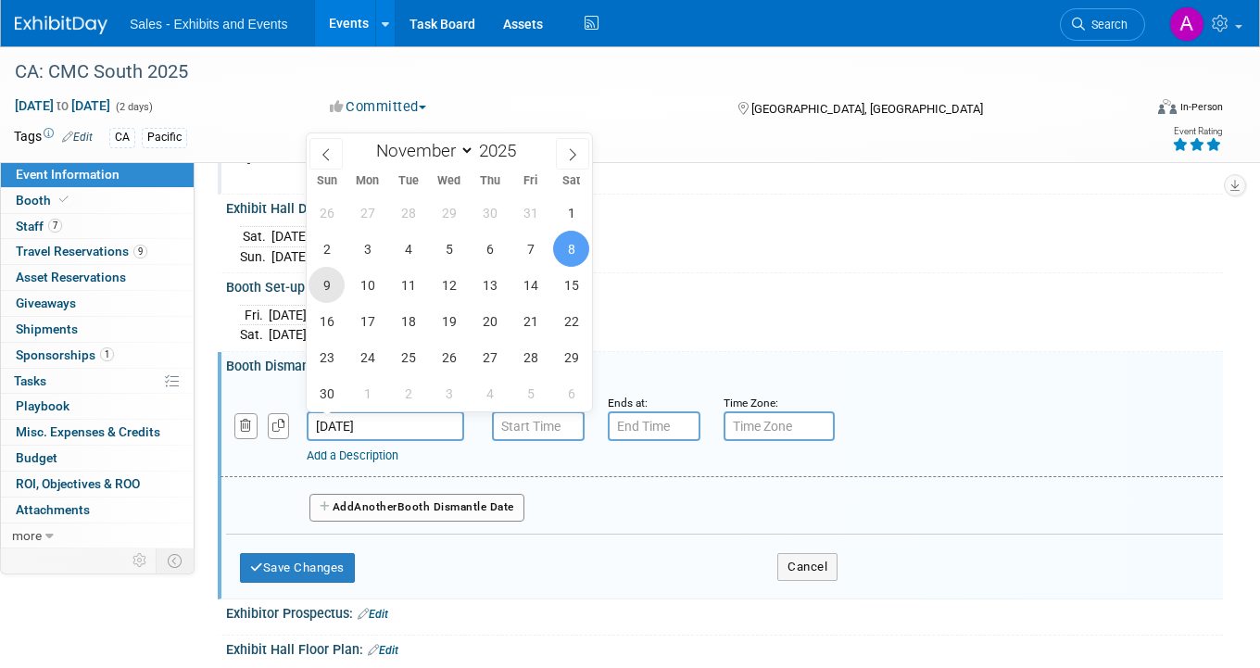
click at [329, 281] on span "9" at bounding box center [326, 285] width 36 height 36
type input "Nov 9, 2025"
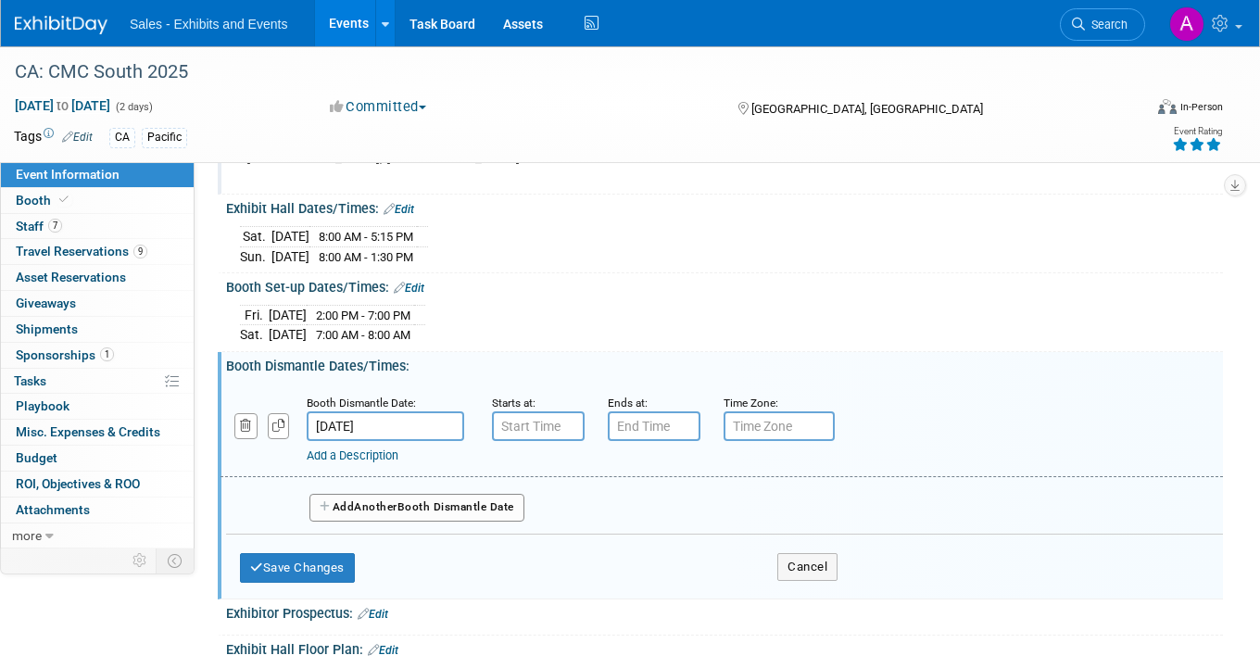
click at [531, 429] on input "text" at bounding box center [538, 426] width 93 height 30
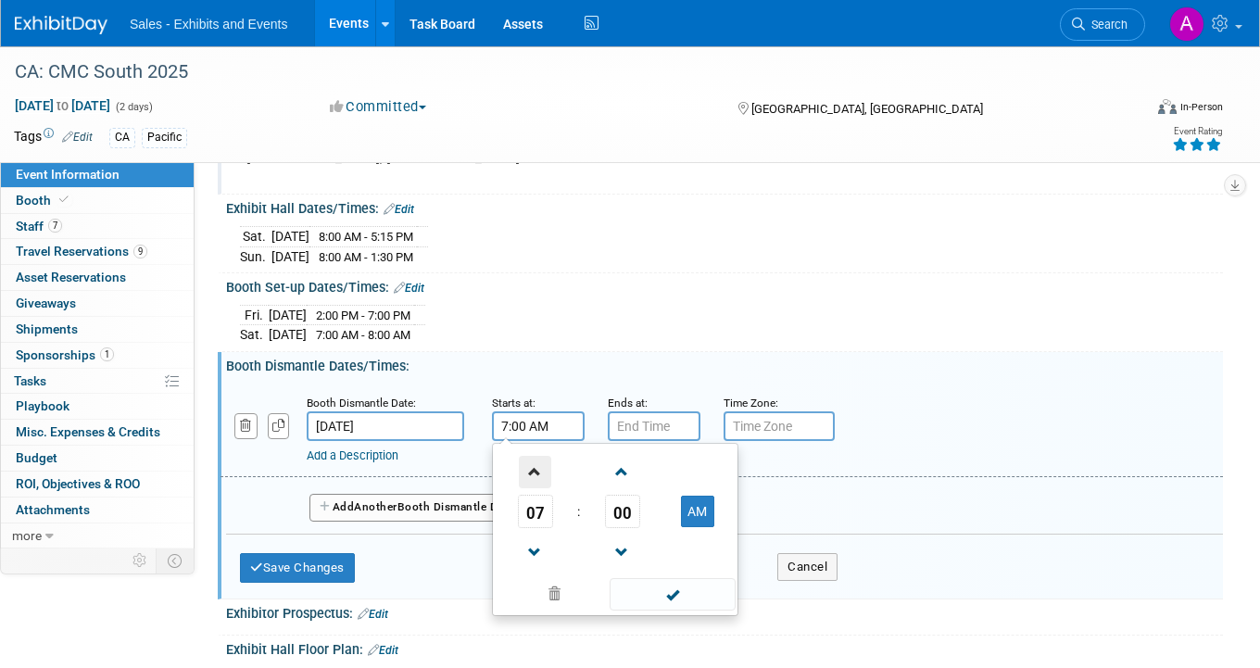
click at [533, 463] on span at bounding box center [535, 472] width 32 height 32
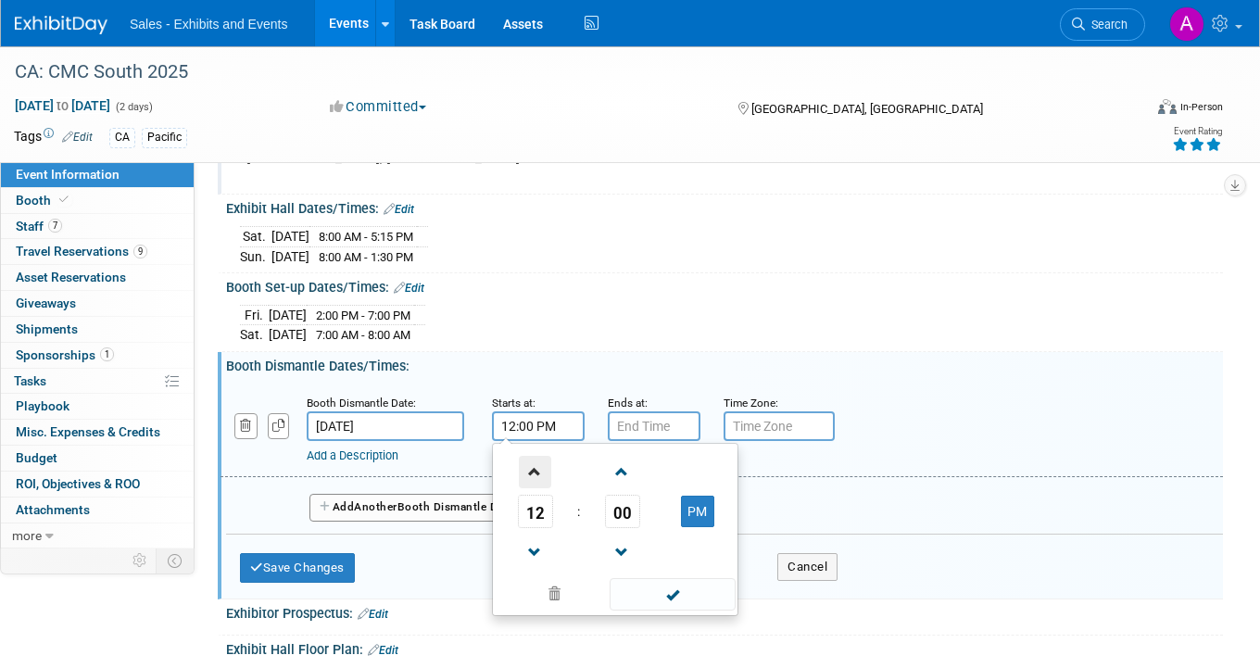
click at [533, 463] on span at bounding box center [535, 472] width 32 height 32
click at [623, 510] on span "00" at bounding box center [622, 511] width 35 height 33
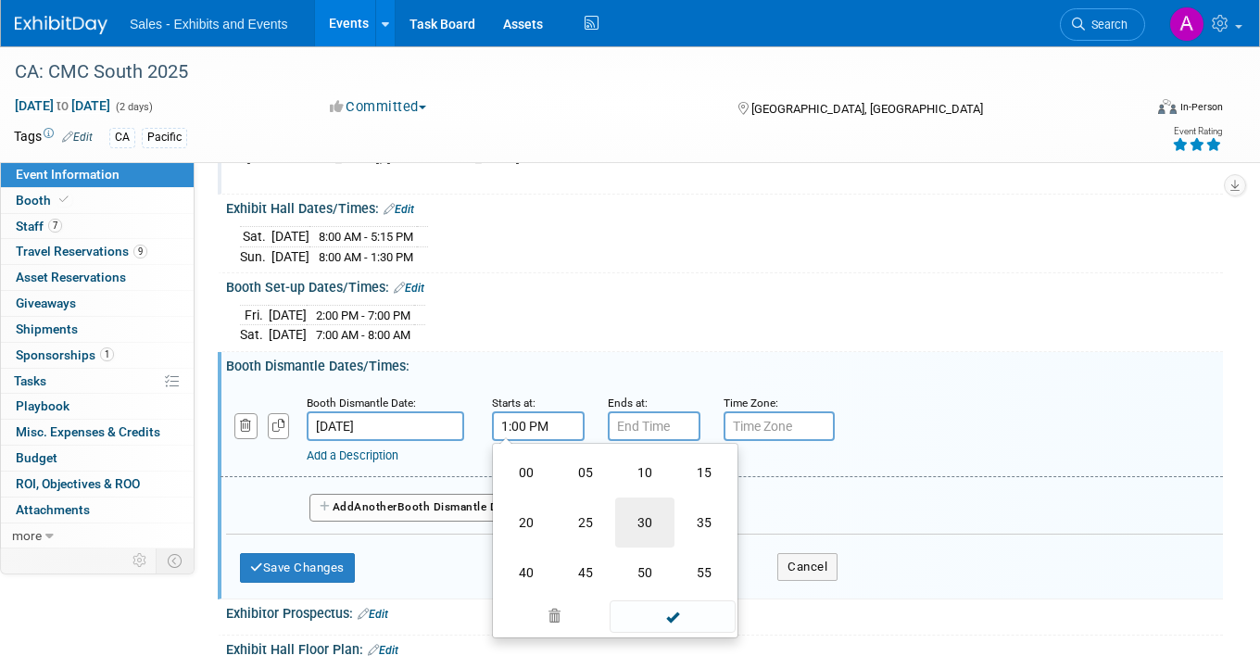
click at [636, 518] on td "30" at bounding box center [644, 522] width 59 height 50
type input "1:30 PM"
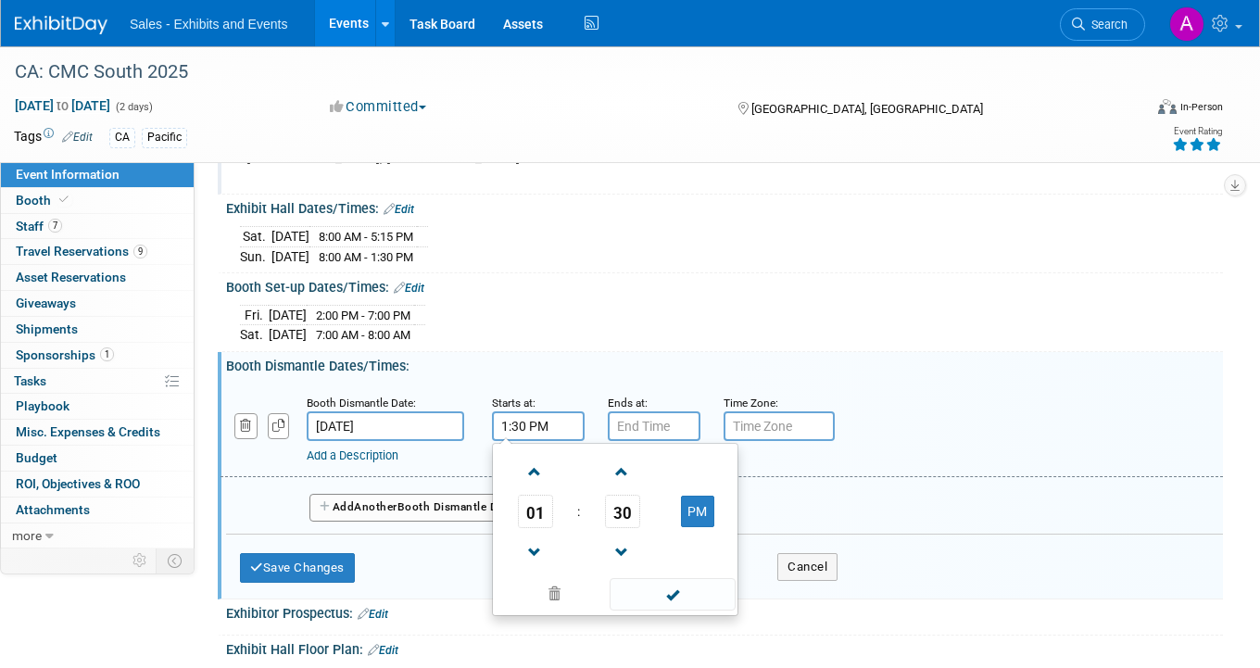
click at [554, 357] on div "Booth Dismantle Dates/Times: Edit" at bounding box center [724, 363] width 996 height 23
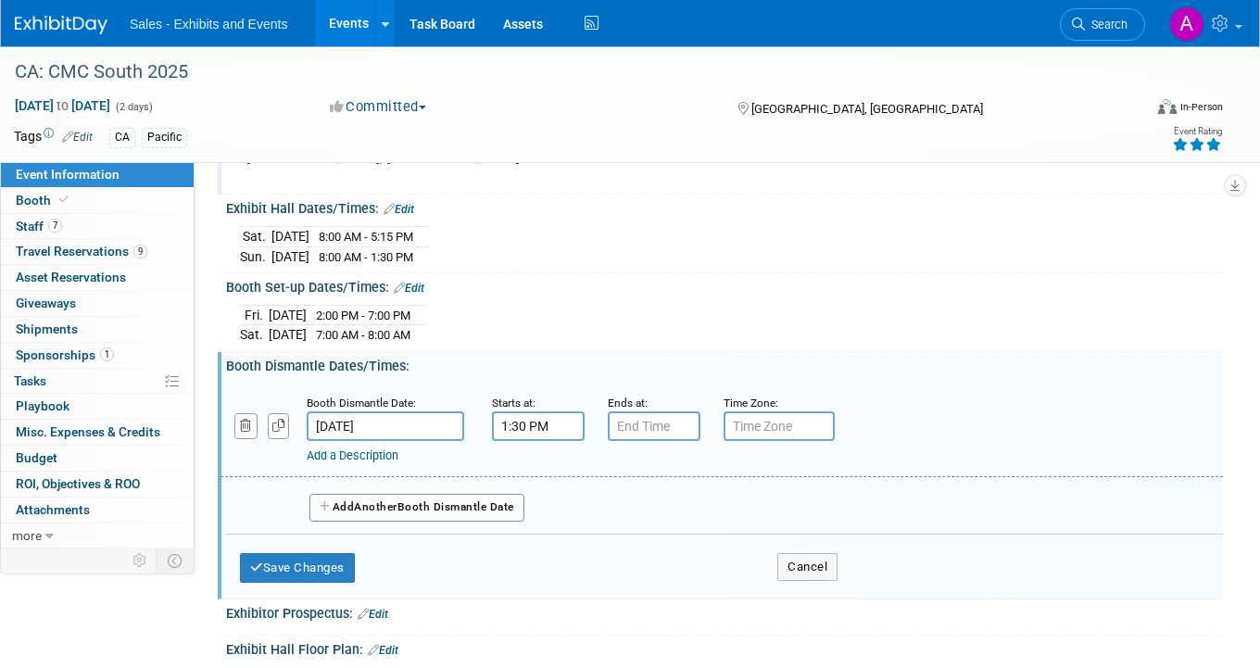
click at [643, 421] on input "text" at bounding box center [654, 426] width 93 height 30
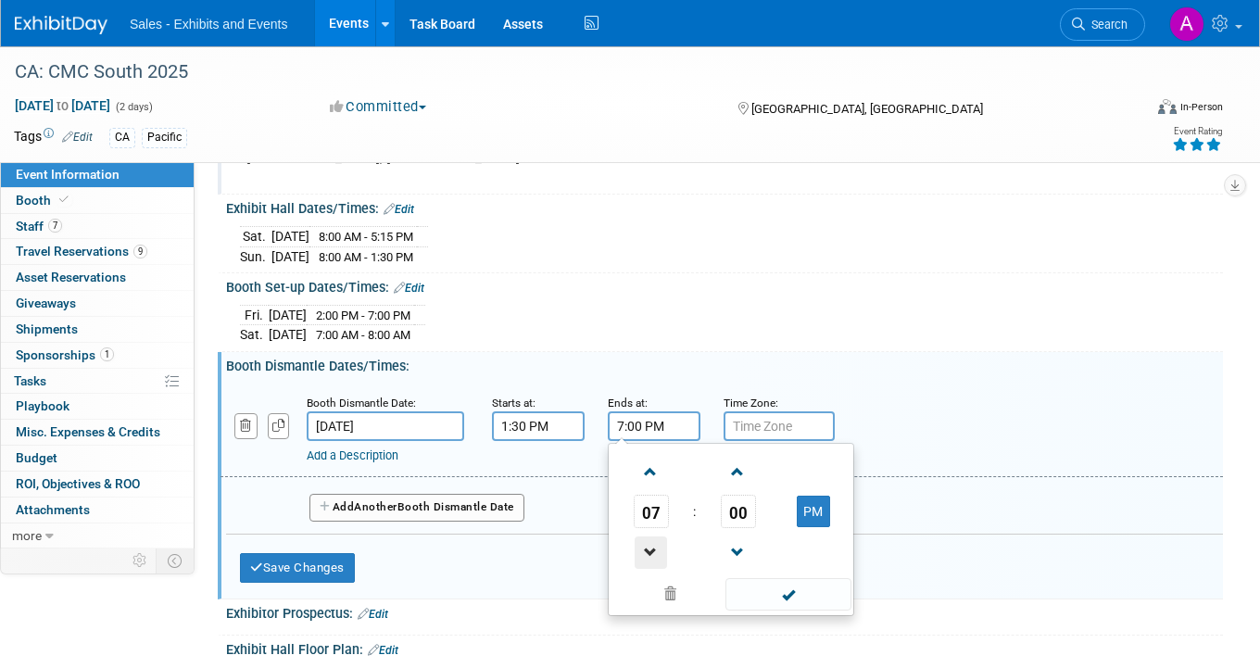
click at [657, 547] on span at bounding box center [650, 552] width 32 height 32
type input "6:00 PM"
click at [584, 296] on div "Fri. Nov 7, 2025 2:00 PM - 7:00 PM Sat. Nov 8, 2025 7:00 AM - 8:00 AM Save Chan…" at bounding box center [724, 320] width 996 height 51
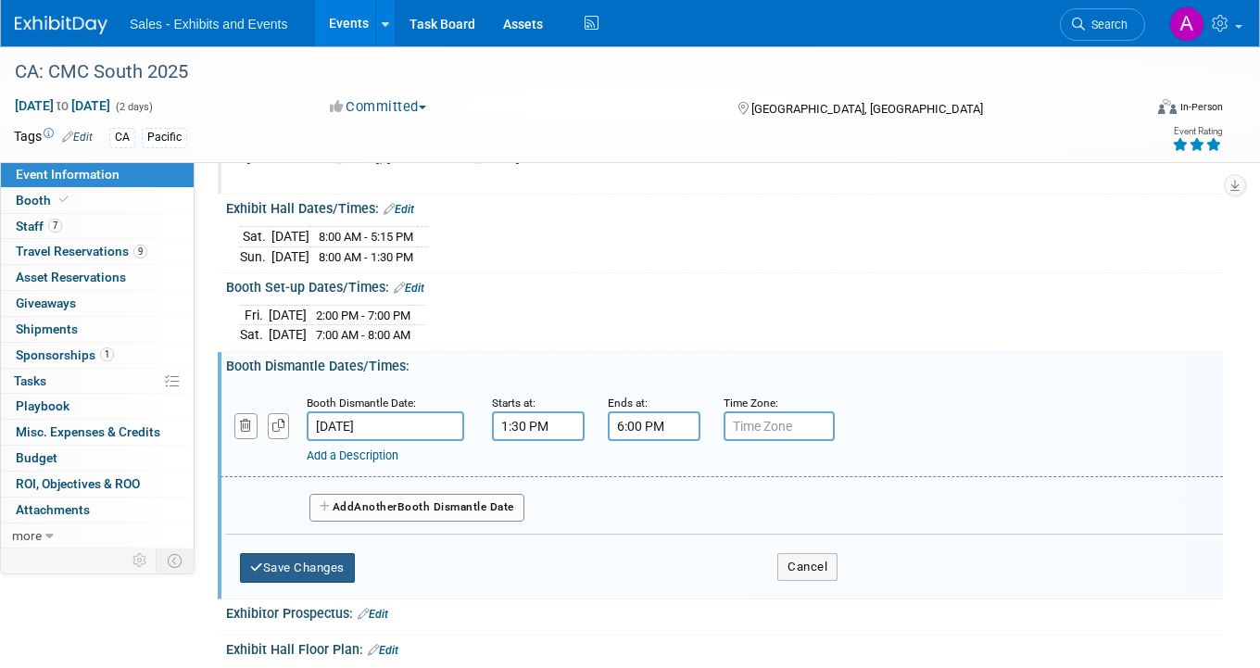
click at [316, 565] on button "Save Changes" at bounding box center [297, 568] width 115 height 30
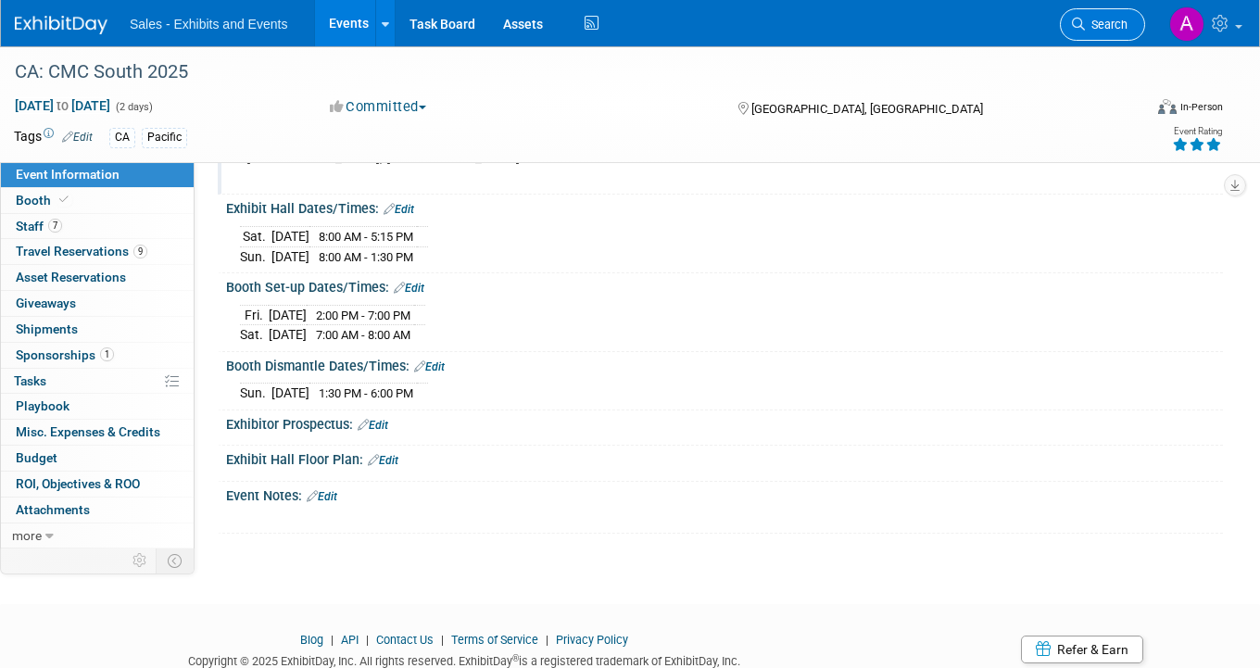
click at [1085, 17] on link "Search" at bounding box center [1101, 24] width 85 height 32
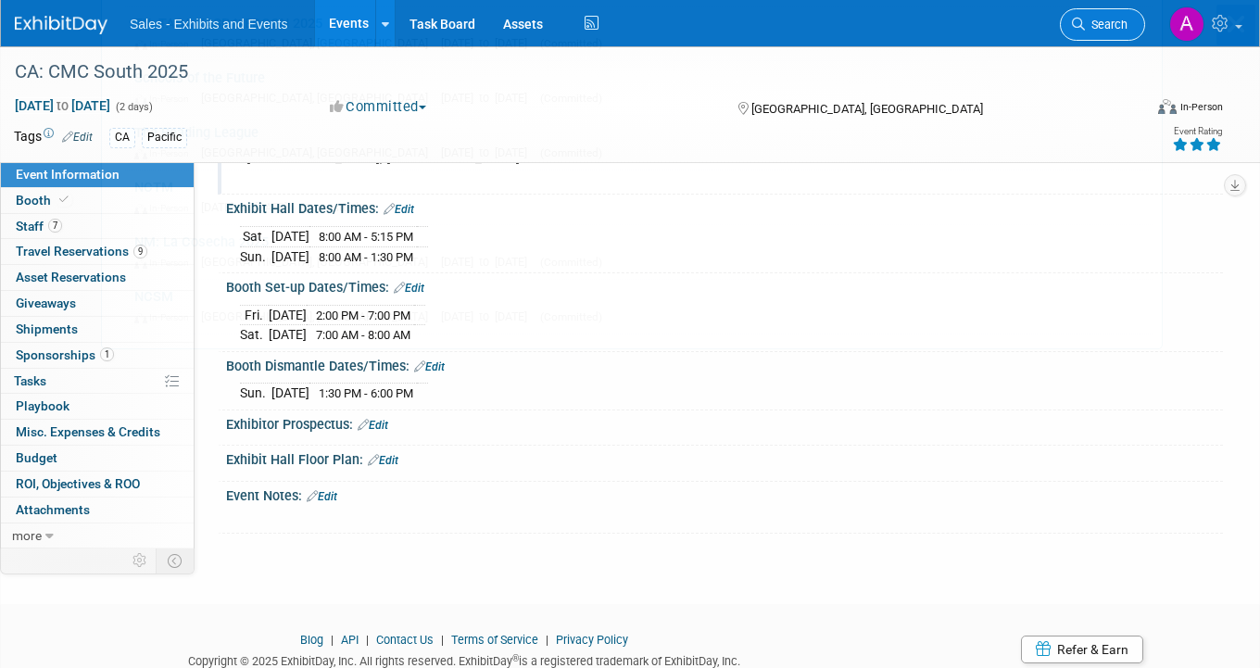
scroll to position [0, 0]
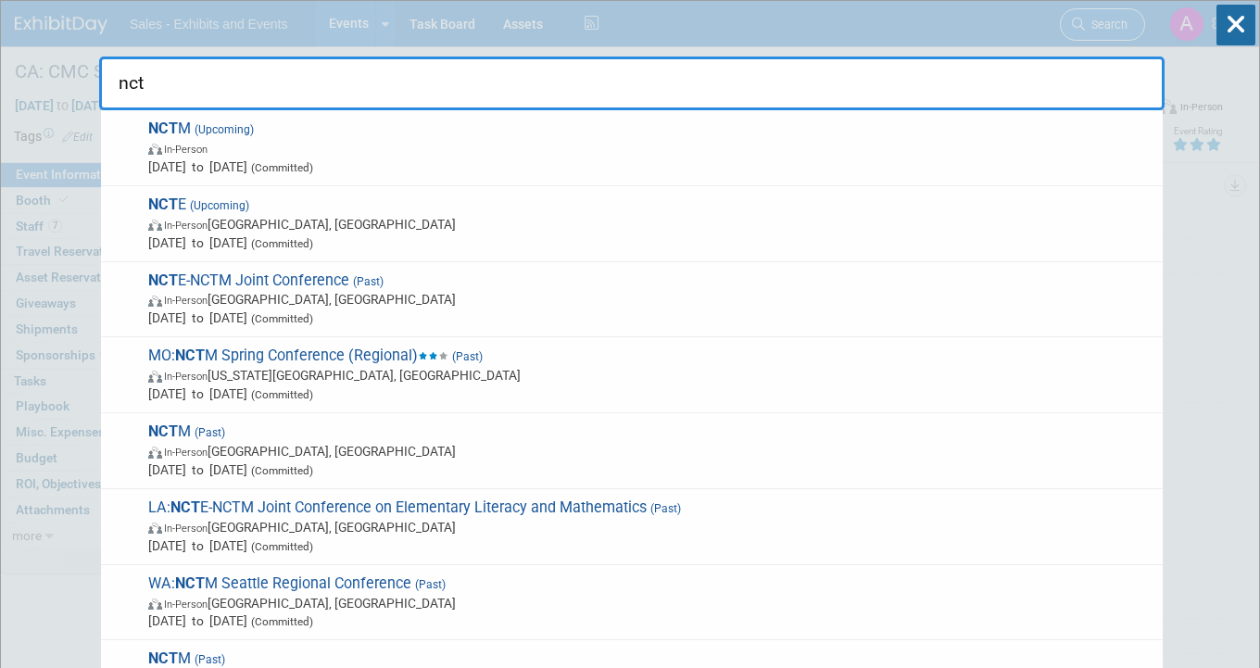
type input "nctm"
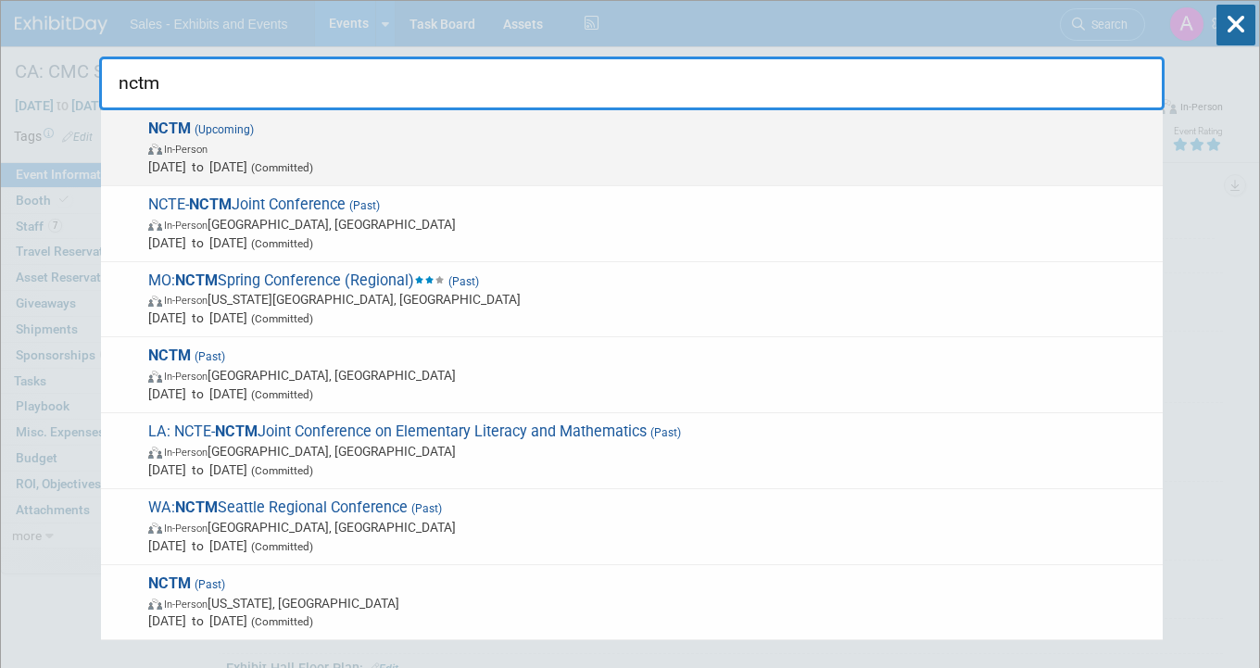
click at [631, 151] on span "In-Person" at bounding box center [650, 148] width 1005 height 19
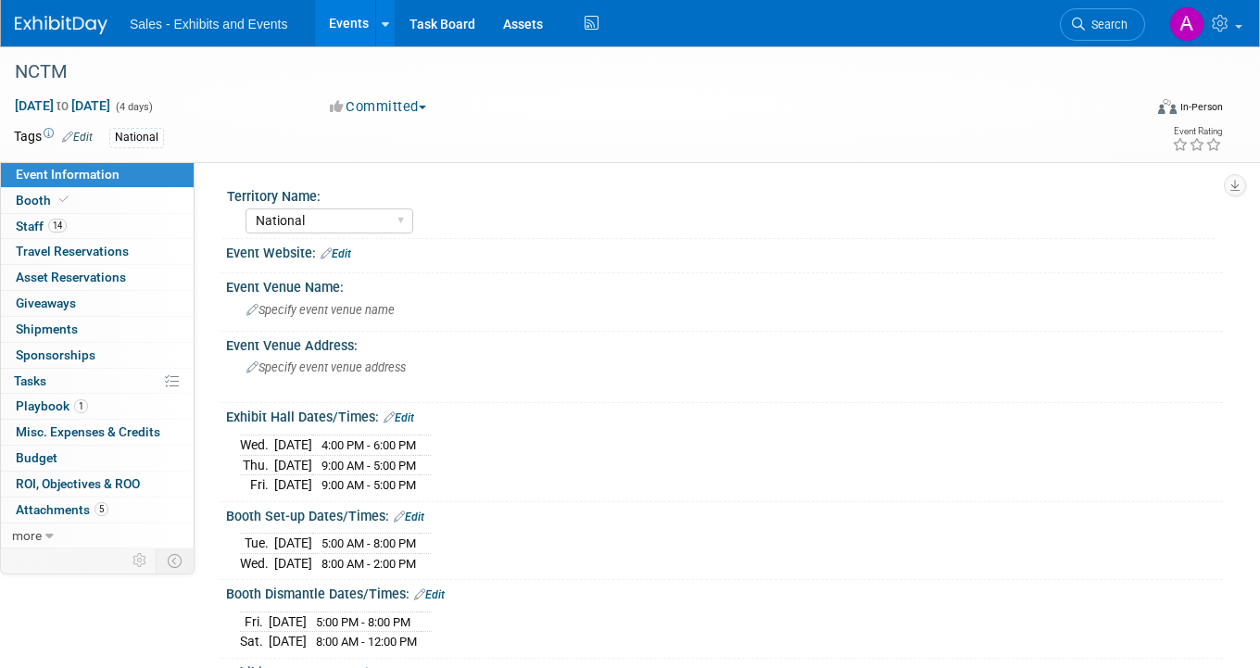
select select "National"
click at [106, 229] on link "14 Staff 14" at bounding box center [97, 226] width 193 height 25
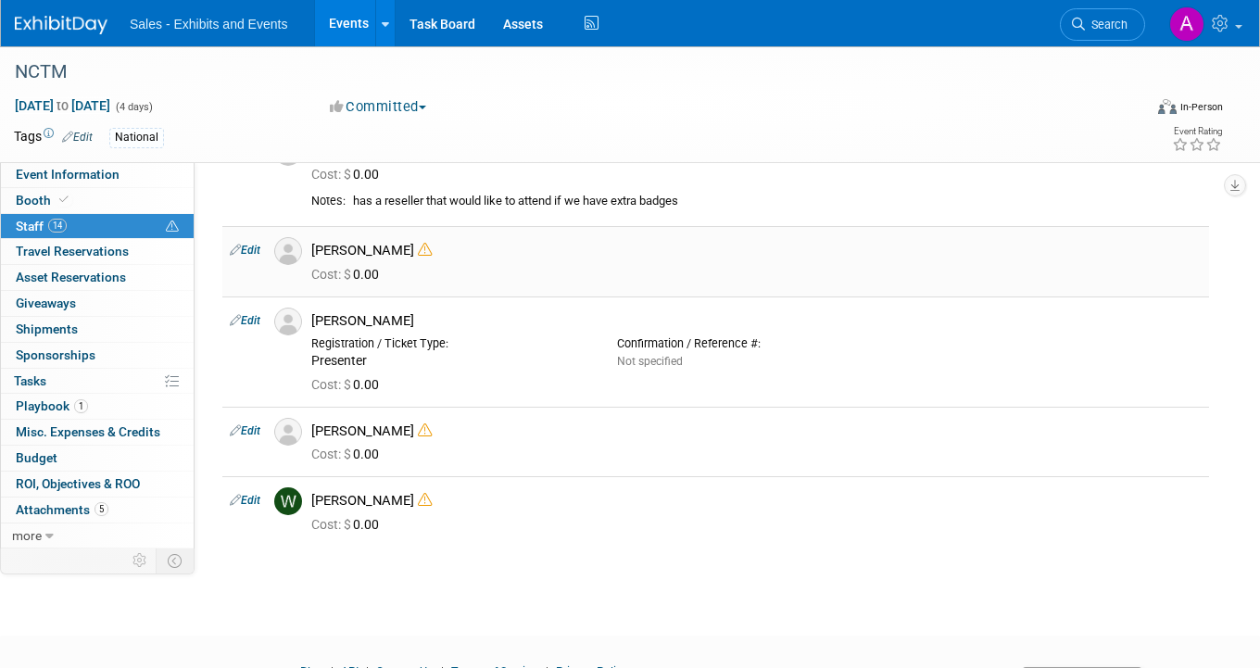
scroll to position [906, 0]
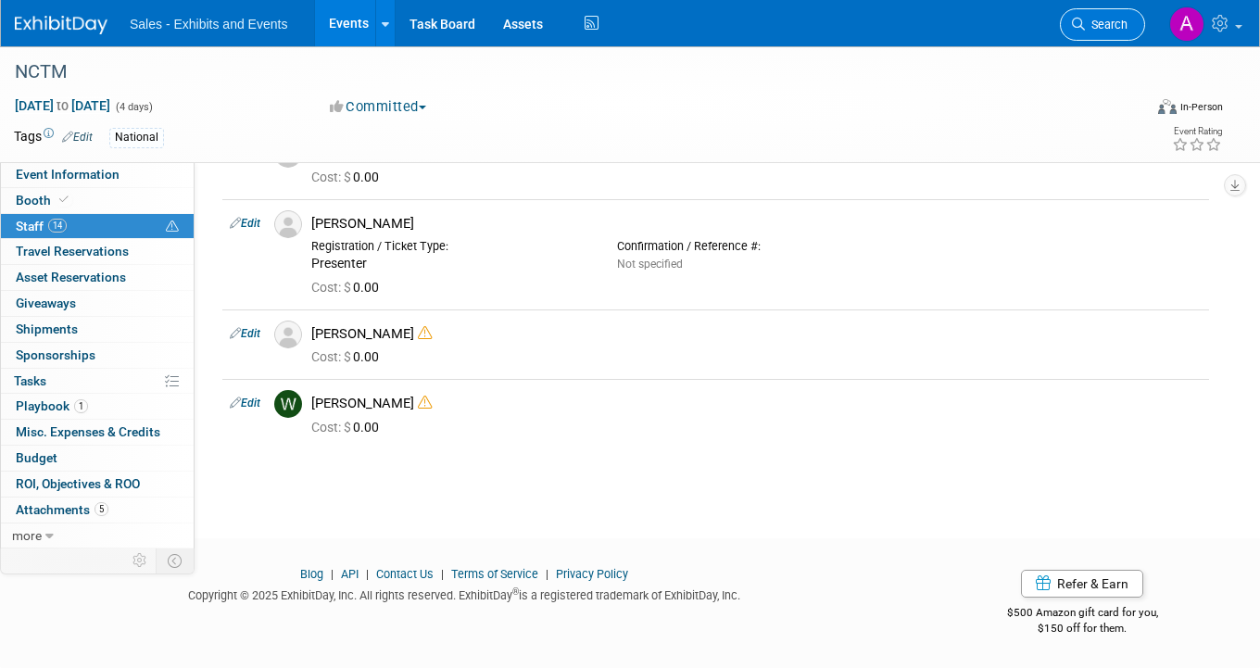
click at [1134, 29] on link "Search" at bounding box center [1101, 24] width 85 height 32
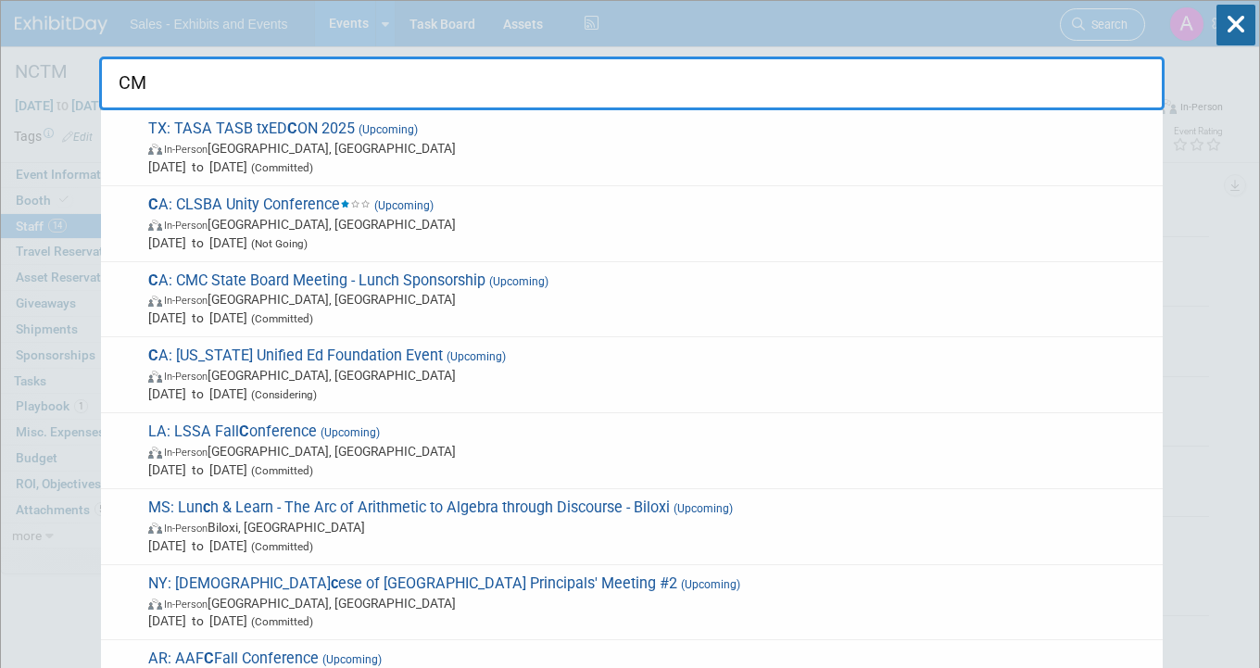
type input "CMC"
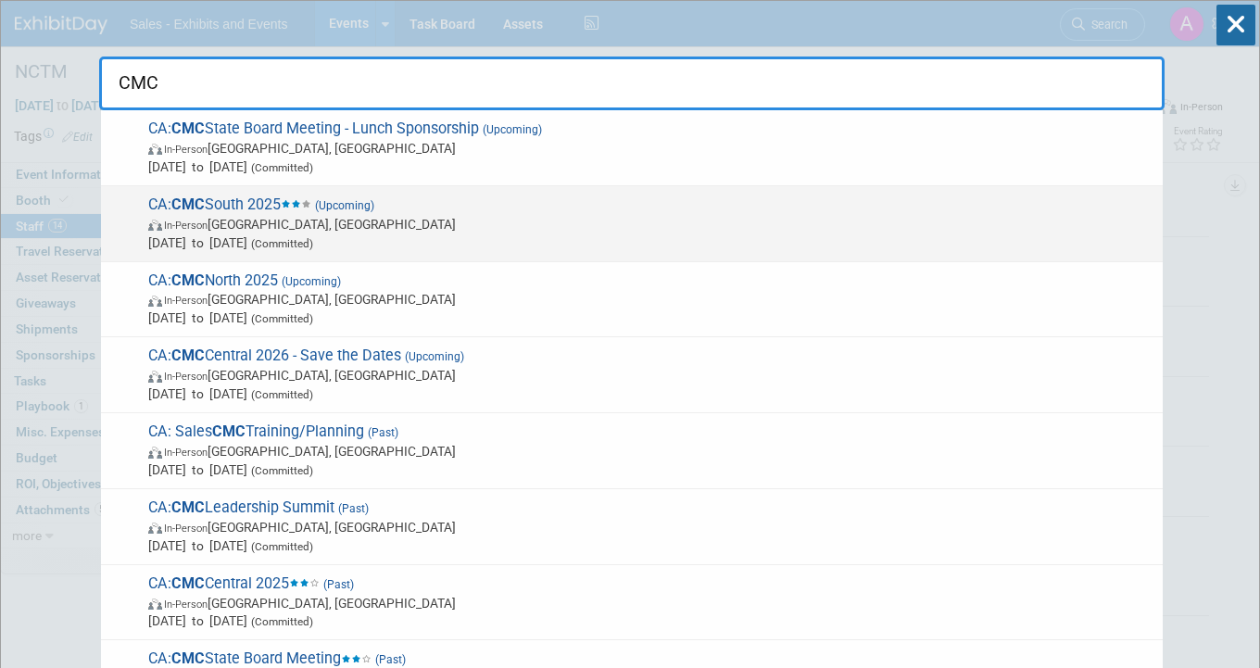
click at [491, 203] on span "CA: CMC South 2025 (Upcoming) In-Person [GEOGRAPHIC_DATA], [GEOGRAPHIC_DATA] [D…" at bounding box center [648, 223] width 1010 height 56
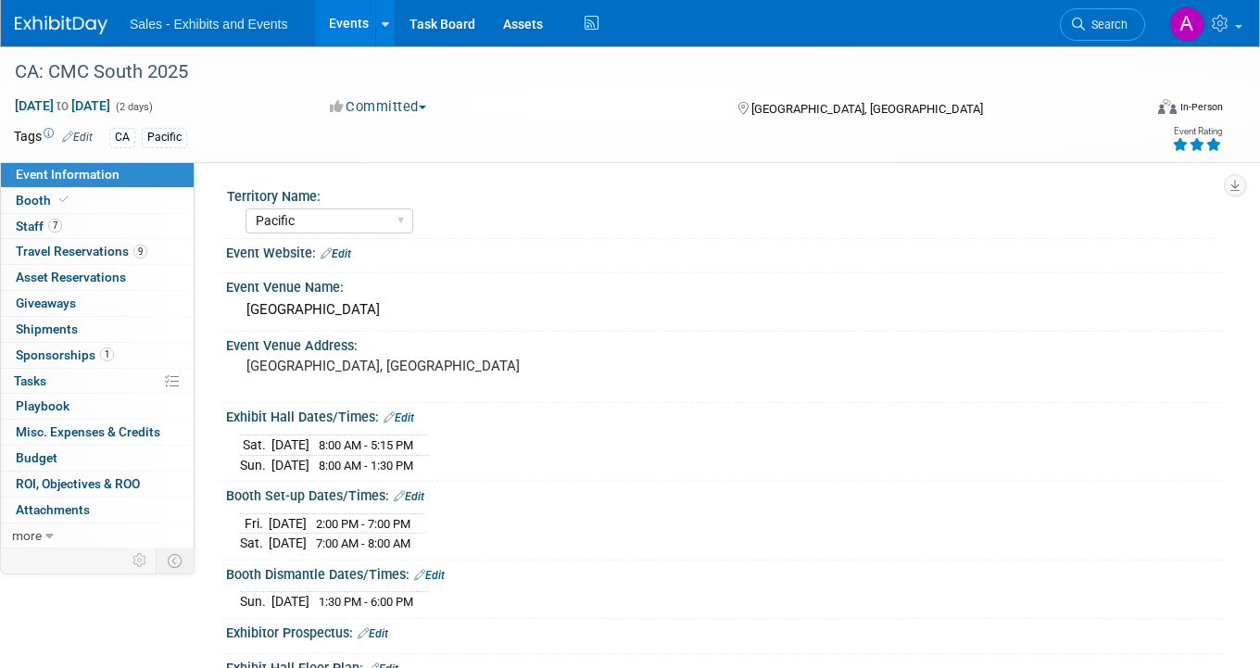
select select "Pacific"
click at [100, 219] on link "7 Staff 7" at bounding box center [97, 226] width 193 height 25
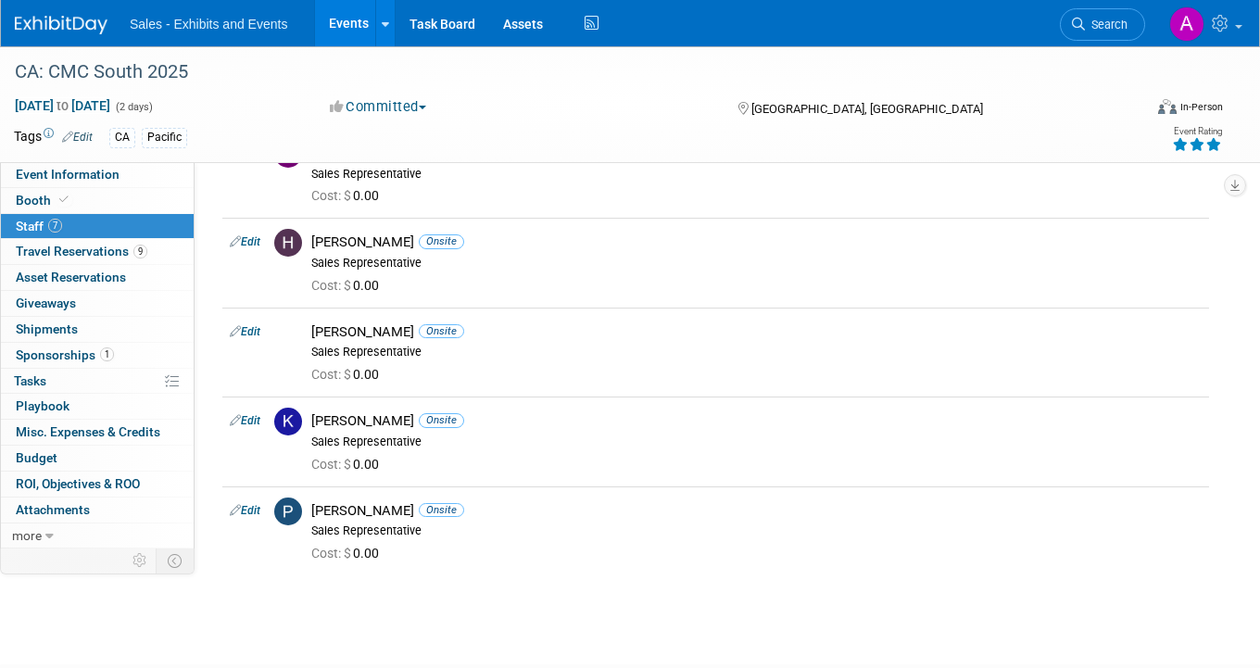
scroll to position [265, 0]
